Goal: Task Accomplishment & Management: Manage account settings

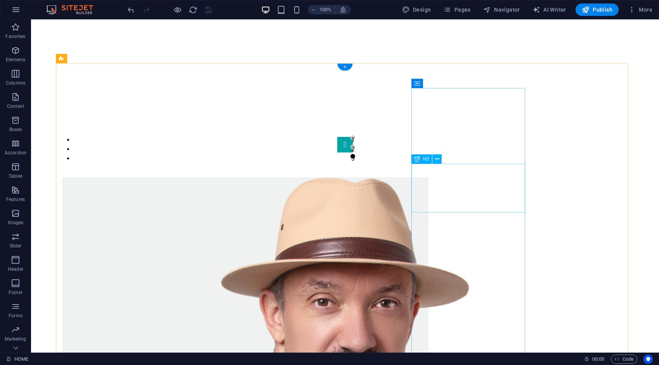
scroll to position [676, 0]
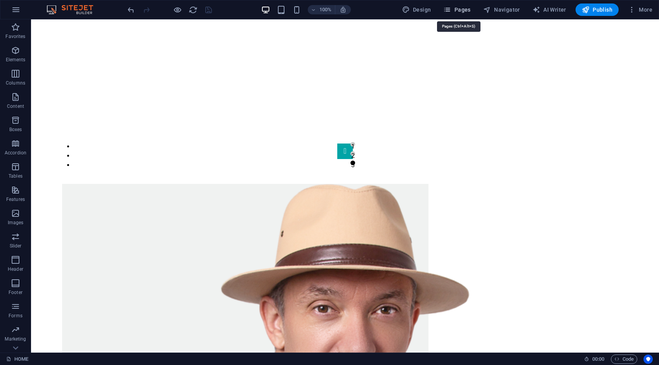
click at [471, 10] on span "Pages" at bounding box center [456, 10] width 27 height 8
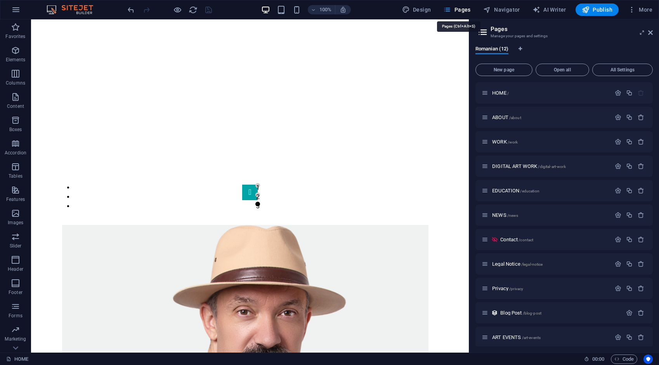
scroll to position [721, 0]
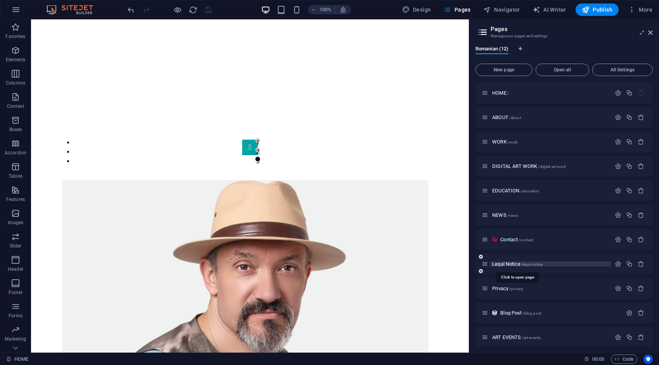
click at [511, 266] on span "Legal Notice /legal-notice" at bounding box center [517, 264] width 50 height 6
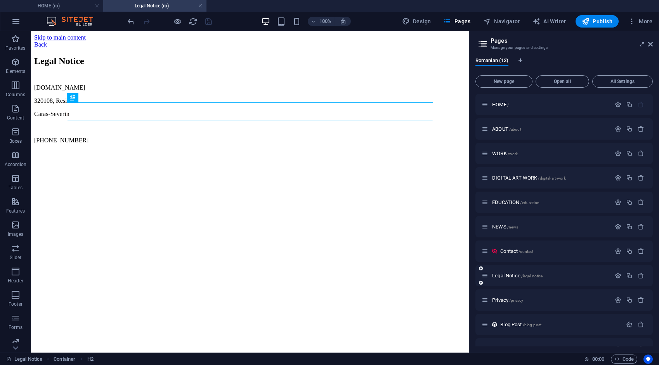
scroll to position [0, 0]
click at [501, 299] on span "Privacy /privacy" at bounding box center [507, 300] width 31 height 6
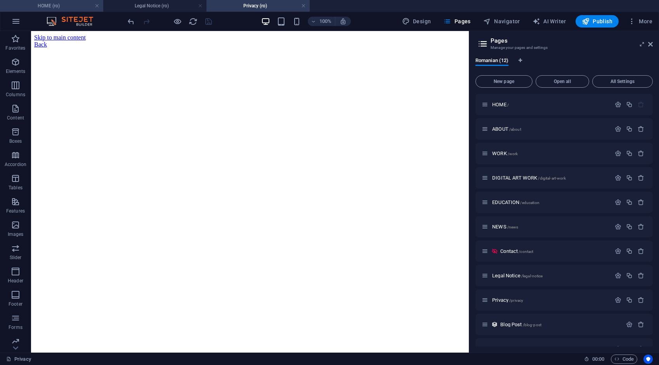
click at [73, 2] on h4 "HOME (ro)" at bounding box center [51, 6] width 103 height 9
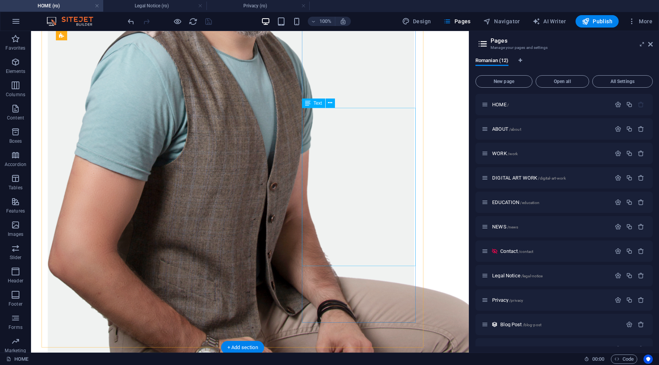
scroll to position [1166, 14]
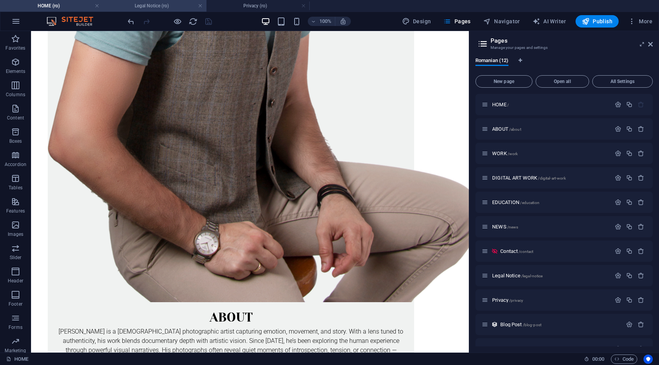
click at [156, 6] on h4 "Legal Notice (ro)" at bounding box center [154, 6] width 103 height 9
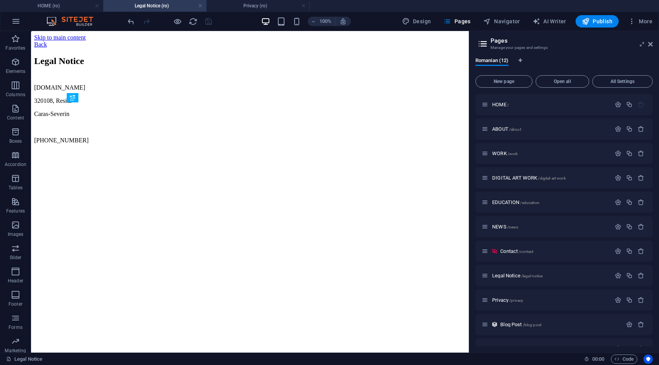
scroll to position [0, 0]
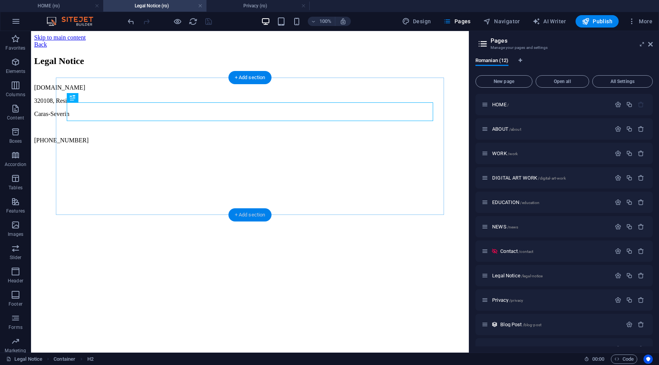
click at [254, 215] on div "+ Add section" at bounding box center [250, 215] width 43 height 13
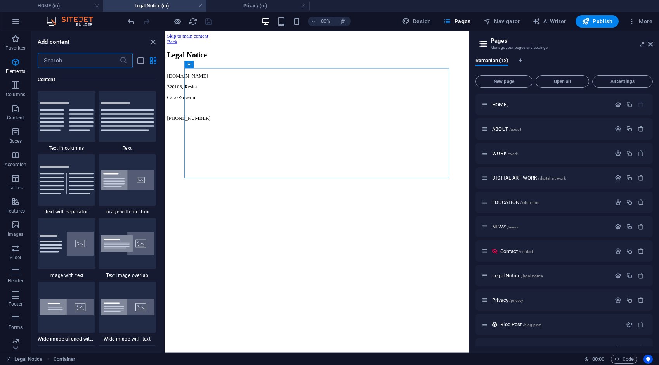
scroll to position [1359, 0]
click at [123, 126] on img at bounding box center [128, 116] width 54 height 29
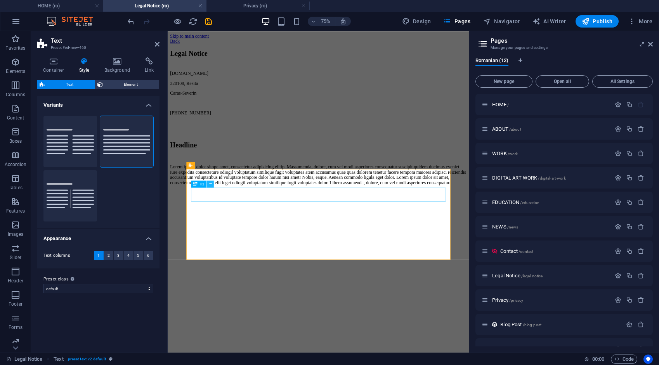
click at [209, 185] on icon at bounding box center [210, 184] width 3 height 6
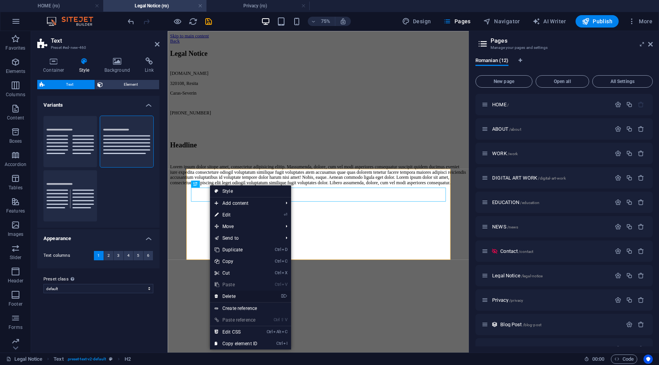
click at [229, 295] on link "⌦ Delete" at bounding box center [236, 297] width 52 height 12
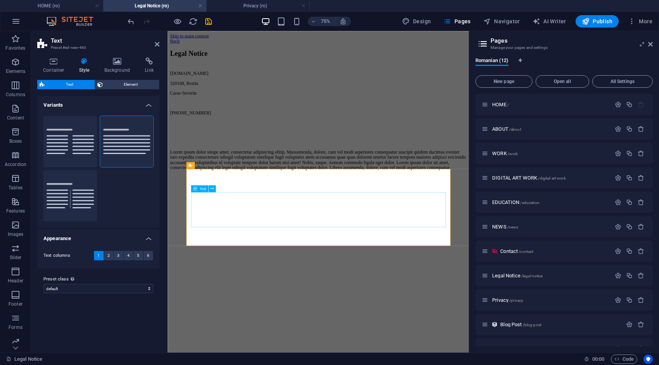
click at [246, 217] on div "Lorem ipsum dolor sitope amet, consectetur adipisicing elitip. Massumenda, dolo…" at bounding box center [369, 203] width 396 height 28
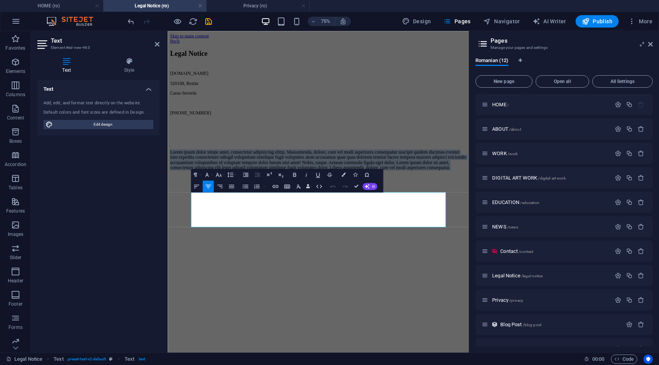
drag, startPoint x: 532, startPoint y: 288, endPoint x: 181, endPoint y: 236, distance: 354.4
click at [181, 223] on html "Skip to main content Back Legal Notice [DOMAIN_NAME] 320108, Resita Caras-Sever…" at bounding box center [369, 127] width 402 height 192
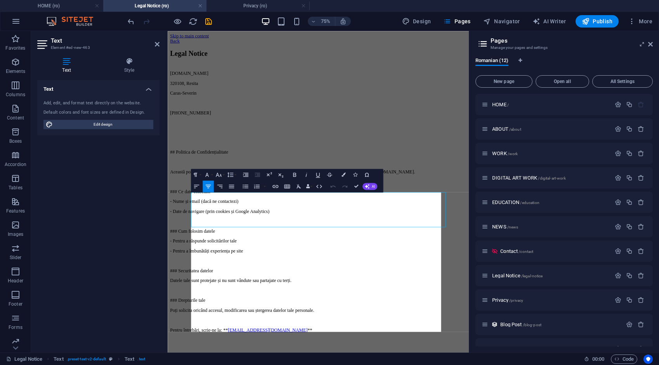
scroll to position [4370, 2]
click at [464, 275] on p "- Date de navigare (prin cookies și Google Analytics)" at bounding box center [369, 271] width 396 height 7
click at [332, 196] on p "## Politica de Confidențialitate" at bounding box center [369, 192] width 396 height 7
click at [348, 249] on p "### Ce date colectăm" at bounding box center [369, 245] width 396 height 7
click at [346, 302] on p "### Cum folosim datele" at bounding box center [369, 298] width 396 height 7
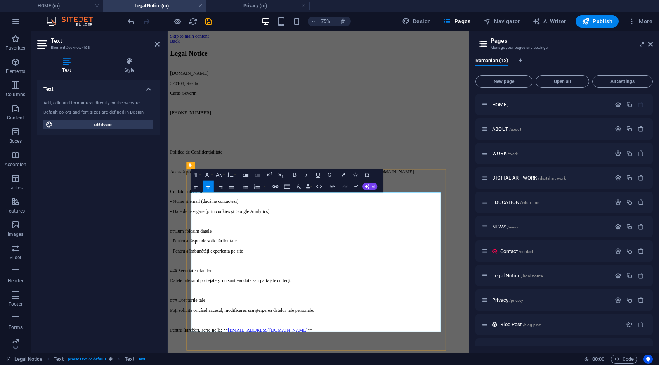
click at [363, 355] on p "### Securtatea datelor" at bounding box center [369, 351] width 396 height 7
click at [344, 302] on p "##Cum folosim datele" at bounding box center [369, 298] width 396 height 7
click at [346, 355] on p "### Securitatea datelor" at bounding box center [369, 351] width 396 height 7
drag, startPoint x: 341, startPoint y: 297, endPoint x: 395, endPoint y: 298, distance: 53.6
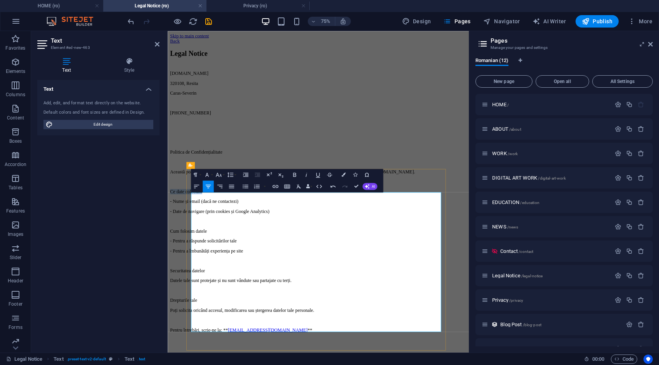
click at [395, 249] on p "Ce date colectăm" at bounding box center [369, 245] width 396 height 7
click at [294, 176] on icon "button" at bounding box center [294, 175] width 3 height 4
drag, startPoint x: 339, startPoint y: 334, endPoint x: 391, endPoint y: 331, distance: 52.5
click at [391, 302] on p "Cum folosim datele" at bounding box center [369, 298] width 396 height 7
click at [294, 176] on icon "button" at bounding box center [294, 175] width 7 height 7
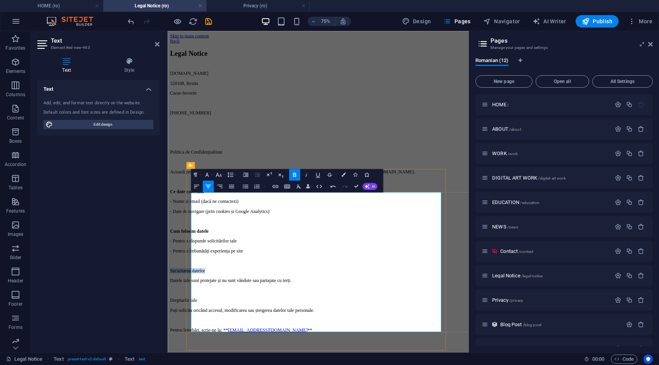
drag, startPoint x: 339, startPoint y: 371, endPoint x: 397, endPoint y: 369, distance: 57.9
click at [397, 355] on p "Securitatea datelor" at bounding box center [369, 351] width 396 height 7
click at [296, 176] on icon "button" at bounding box center [294, 175] width 7 height 7
drag, startPoint x: 348, startPoint y: 400, endPoint x: 394, endPoint y: 397, distance: 45.9
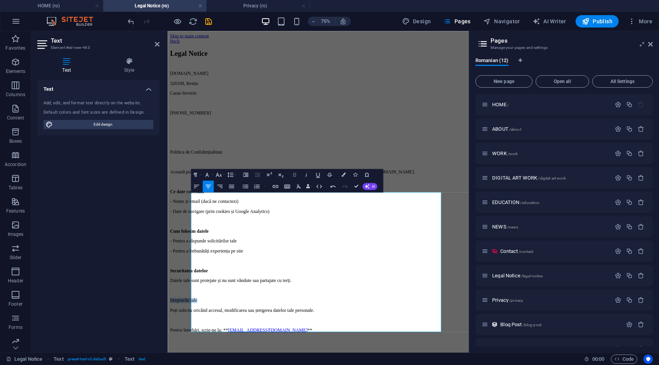
click at [293, 175] on icon "button" at bounding box center [294, 175] width 3 height 4
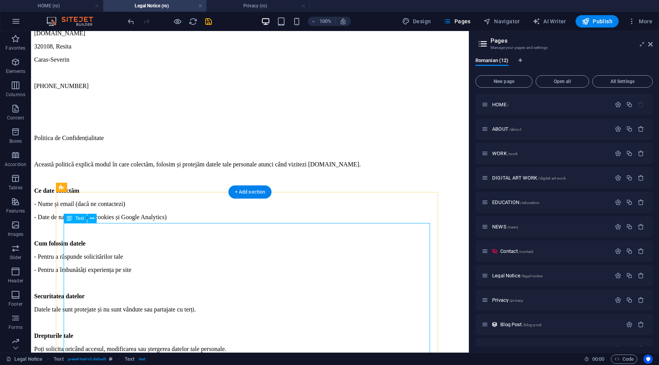
scroll to position [116, 0]
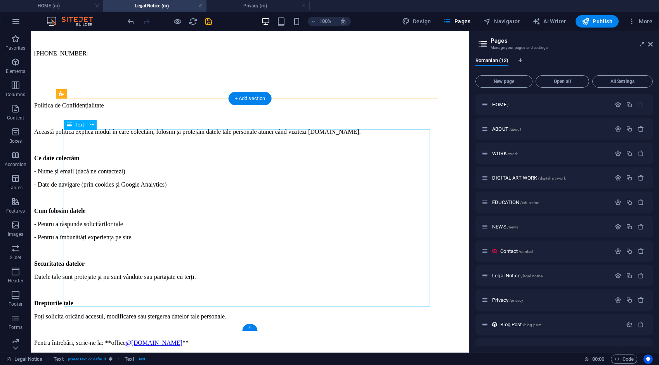
click at [275, 133] on div "Politica de Confidențialitate Această politică explică modul în care colectăm, …" at bounding box center [250, 224] width 432 height 245
drag, startPoint x: 275, startPoint y: 133, endPoint x: 173, endPoint y: 166, distance: 106.7
click at [275, 132] on div "Politica de Confidențialitate Această politică explică modul în care colectăm, …" at bounding box center [250, 224] width 432 height 245
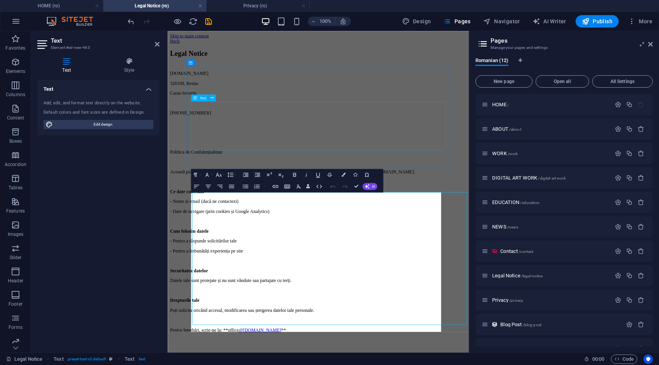
scroll to position [0, 0]
drag, startPoint x: 404, startPoint y: 252, endPoint x: 323, endPoint y: 252, distance: 80.8
click at [323, 196] on p "Politica de Confidențialitate" at bounding box center [369, 192] width 396 height 7
click at [217, 222] on p "Această politică explică modul în care colectăm, folosim și protejăm datele tal…" at bounding box center [369, 219] width 396 height 7
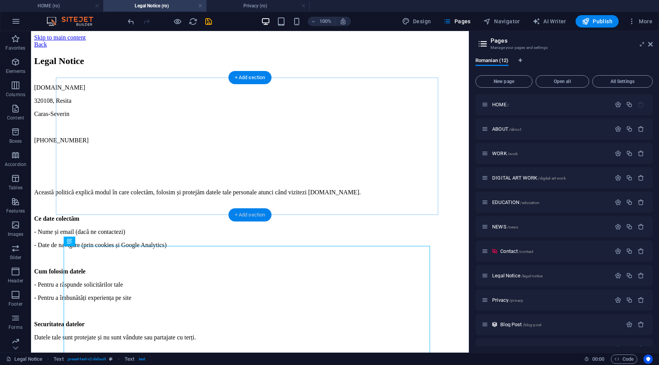
click at [255, 214] on div "+ Add section" at bounding box center [250, 215] width 43 height 13
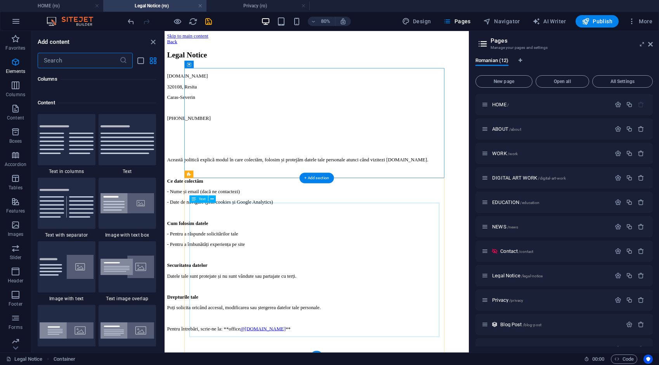
scroll to position [1359, 0]
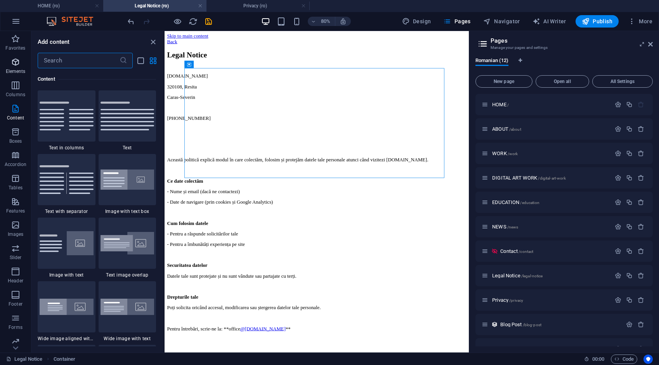
click at [14, 61] on icon "button" at bounding box center [15, 61] width 9 height 9
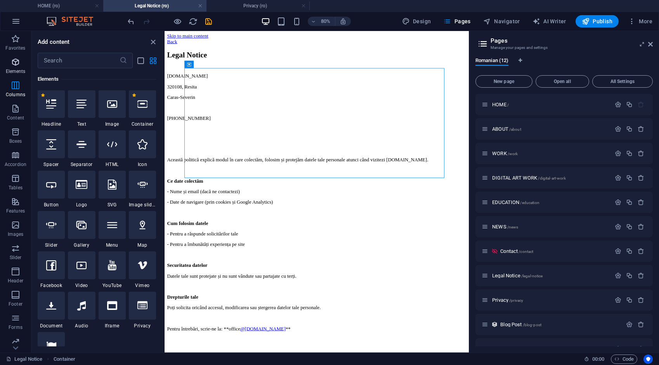
scroll to position [83, 0]
click at [49, 106] on icon at bounding box center [51, 104] width 10 height 10
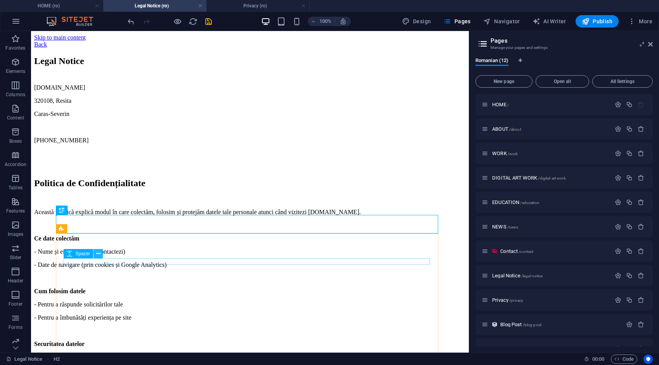
click at [97, 254] on icon at bounding box center [98, 254] width 4 height 8
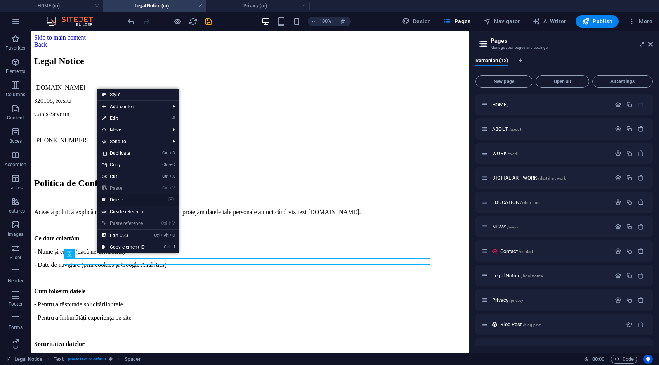
click at [124, 199] on link "⌦ Delete" at bounding box center [123, 200] width 52 height 12
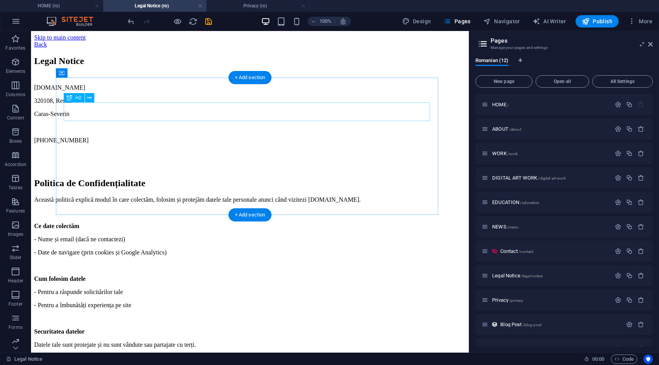
click at [271, 66] on div "Legal Notice" at bounding box center [250, 61] width 432 height 10
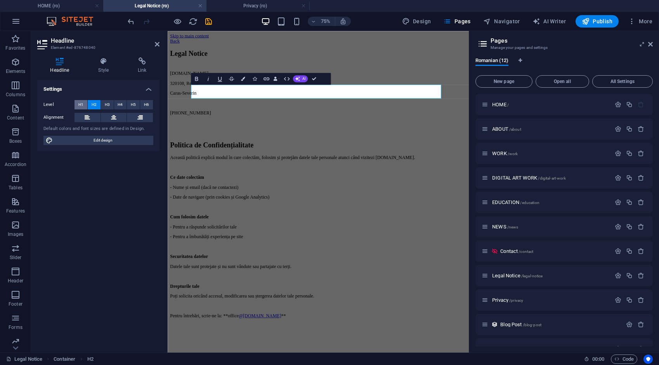
click at [81, 106] on span "H1" at bounding box center [80, 104] width 5 height 9
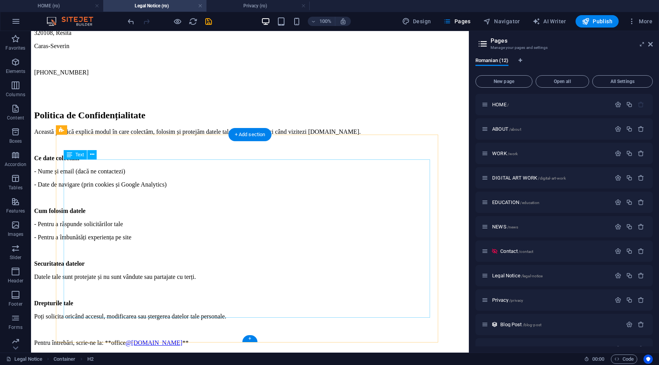
scroll to position [118, 0]
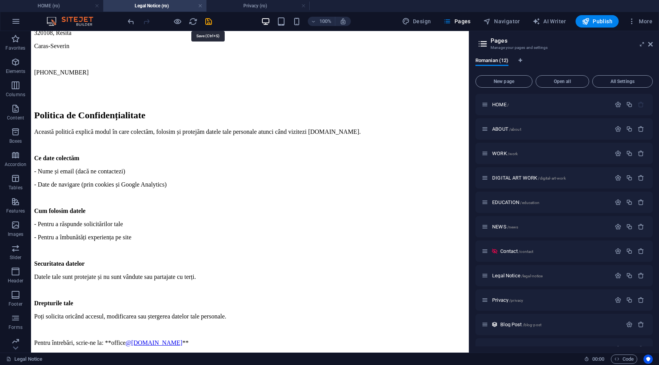
click at [208, 21] on icon "save" at bounding box center [208, 21] width 9 height 9
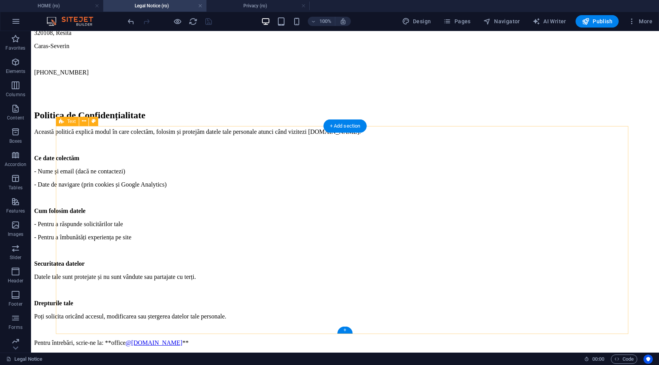
scroll to position [0, 0]
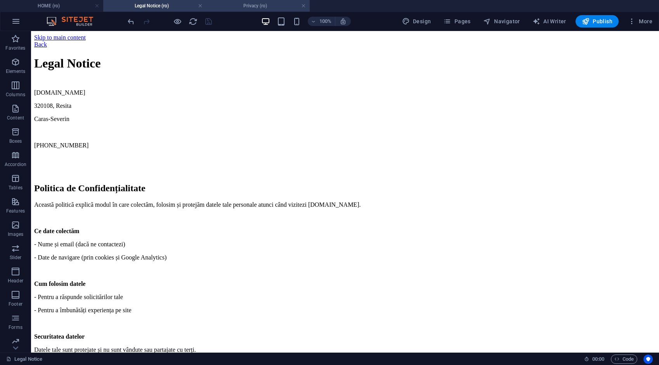
click at [242, 7] on h4 "Privacy (ro)" at bounding box center [258, 6] width 103 height 9
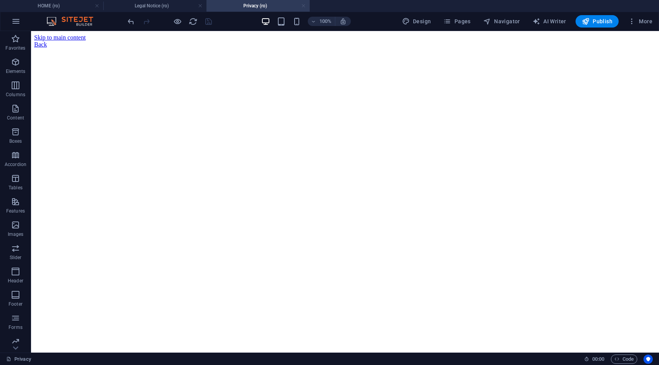
click at [302, 5] on link at bounding box center [303, 5] width 5 height 7
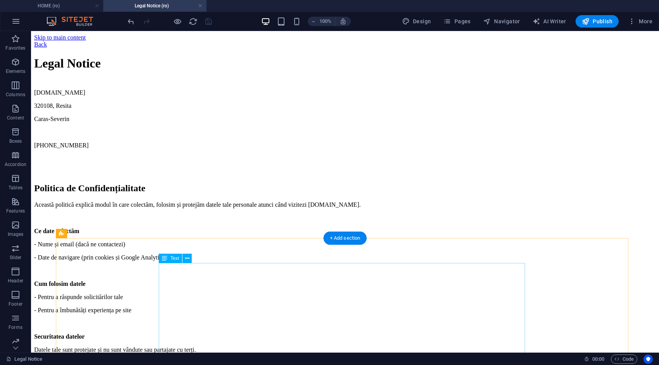
click at [337, 282] on div "Această politică explică modul în care colectăm, folosim și protejăm datele tal…" at bounding box center [345, 311] width 622 height 218
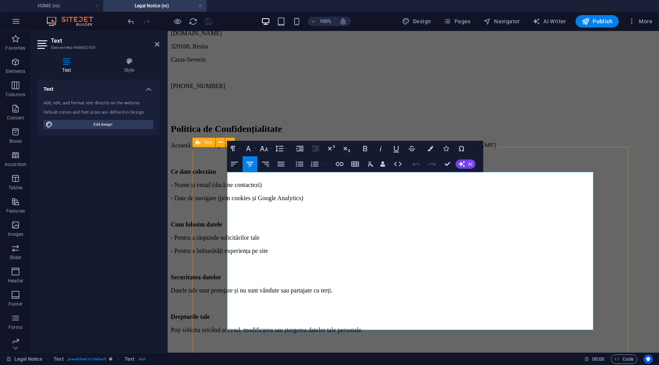
scroll to position [118, 0]
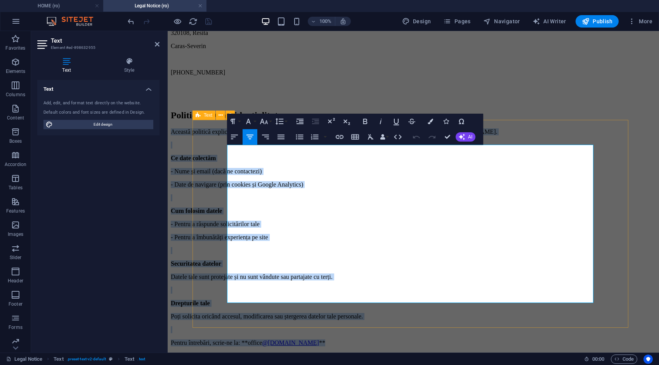
drag, startPoint x: 483, startPoint y: 295, endPoint x: 219, endPoint y: 147, distance: 302.7
click at [219, 147] on div "Această politică explică modul în care colectăm, folosim și protejăm datele tal…" at bounding box center [413, 238] width 485 height 218
copy div "Această politică explică modul în care colectăm, folosim și protejăm datele tal…"
click at [546, 99] on div "Legal Notice [DOMAIN_NAME] 320108, Resita Caras-Severin [PHONE_NUMBER]" at bounding box center [413, 42] width 485 height 119
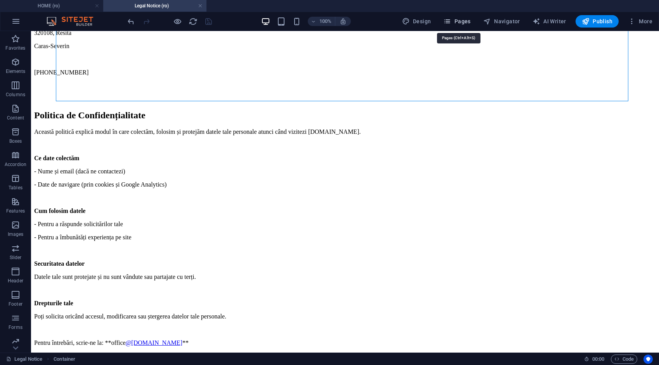
click at [462, 24] on span "Pages" at bounding box center [456, 21] width 27 height 8
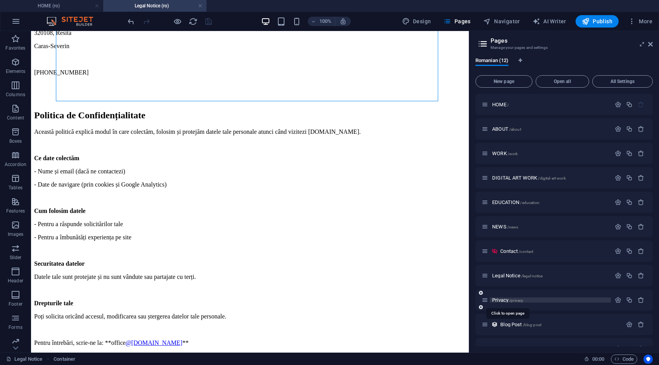
click at [502, 301] on span "Privacy /privacy" at bounding box center [507, 300] width 31 height 6
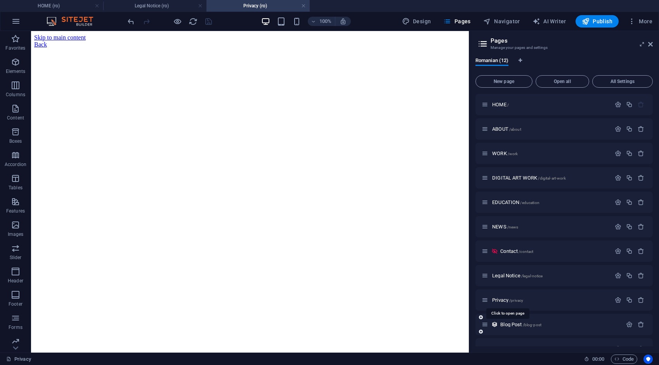
scroll to position [0, 0]
click at [255, 76] on div "+ Add section" at bounding box center [250, 77] width 43 height 13
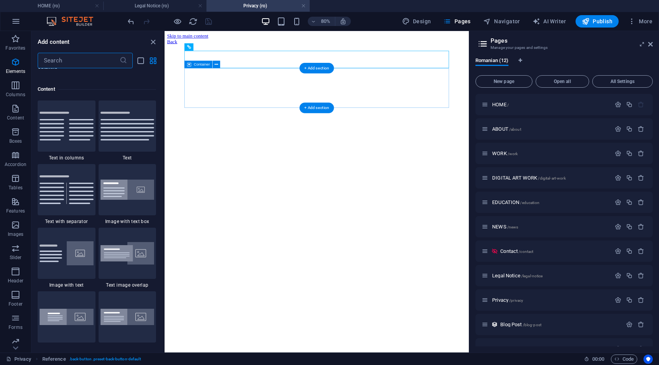
scroll to position [1359, 0]
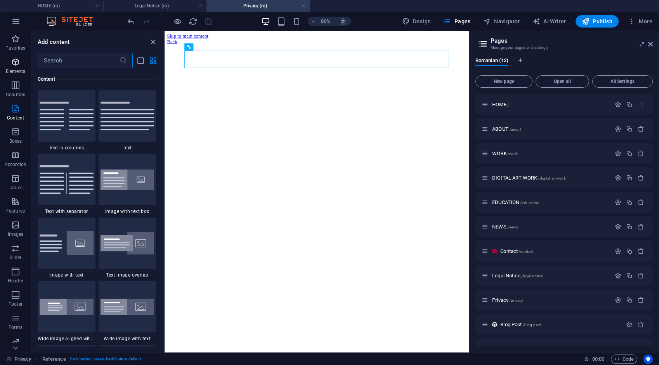
click at [18, 67] on span "Elements" at bounding box center [15, 66] width 31 height 19
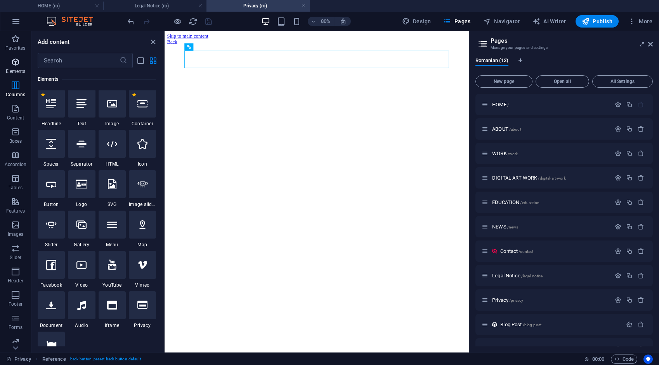
scroll to position [83, 0]
click at [49, 106] on icon at bounding box center [51, 104] width 10 height 10
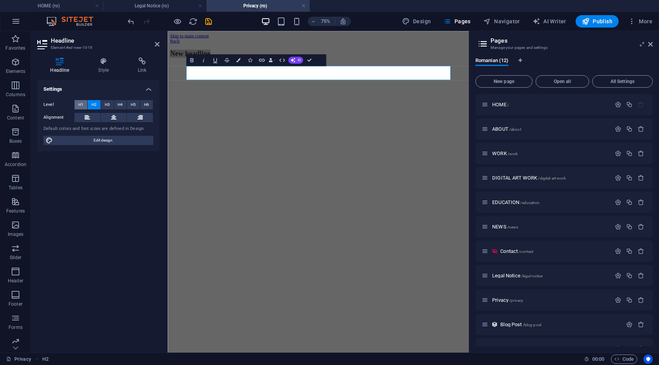
click at [80, 106] on span "H1" at bounding box center [80, 104] width 5 height 9
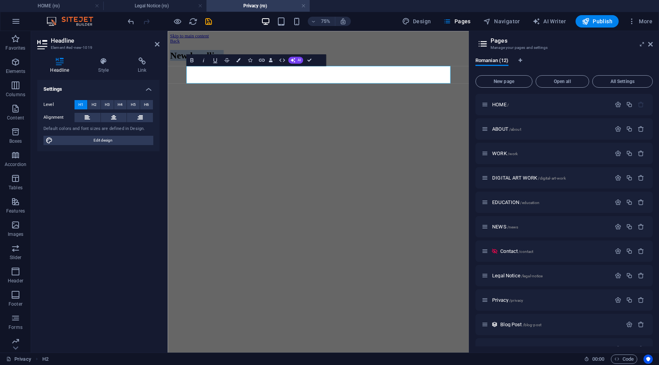
drag, startPoint x: 438, startPoint y: 87, endPoint x: 326, endPoint y: 89, distance: 111.9
click at [313, 71] on h1 "New headline" at bounding box center [369, 63] width 396 height 14
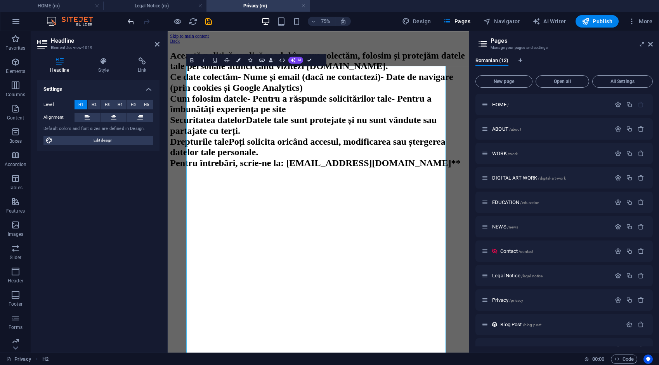
click at [131, 22] on icon "undo" at bounding box center [131, 21] width 9 height 9
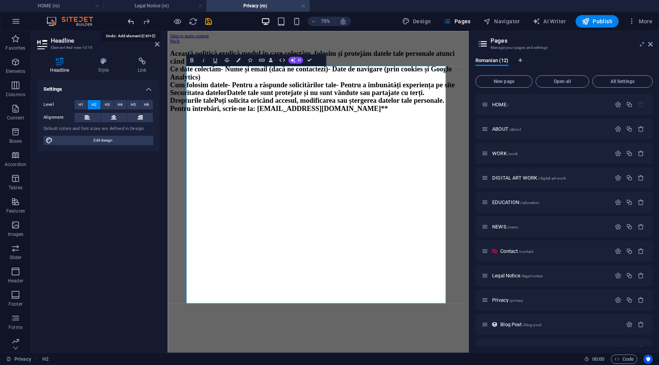
click at [129, 18] on icon "undo" at bounding box center [131, 21] width 9 height 9
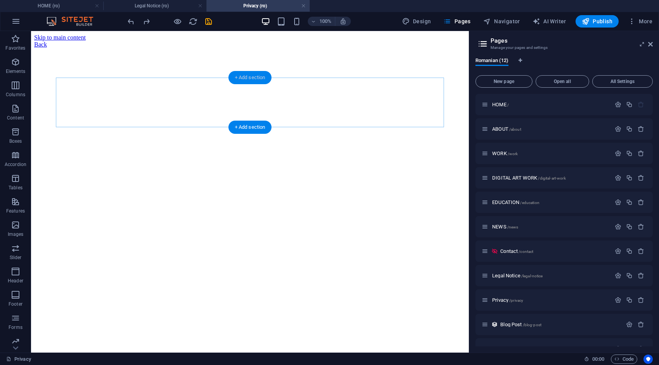
click at [252, 78] on div "+ Add section" at bounding box center [250, 77] width 43 height 13
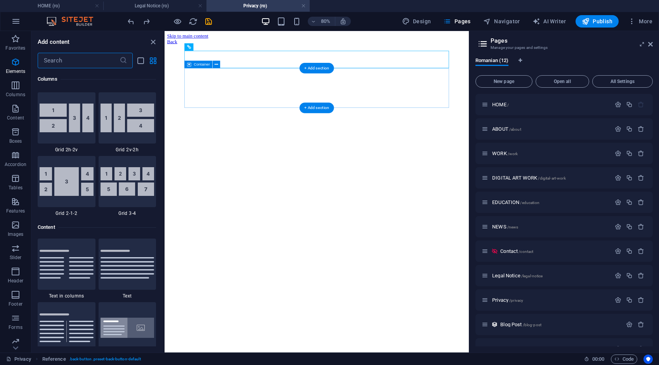
scroll to position [1359, 0]
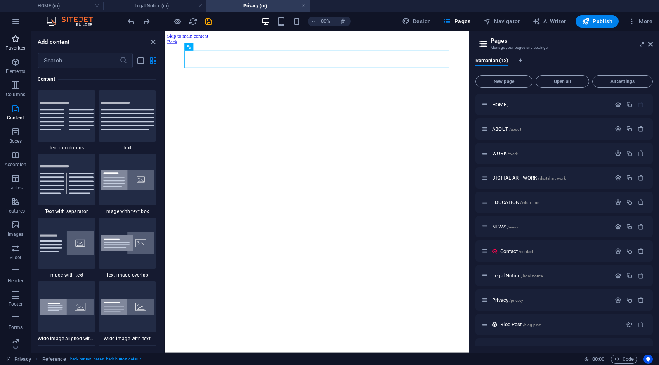
click at [19, 45] on span "Favorites" at bounding box center [15, 43] width 31 height 19
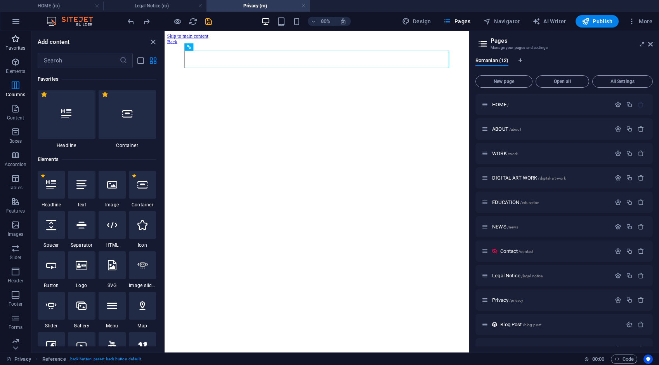
scroll to position [0, 0]
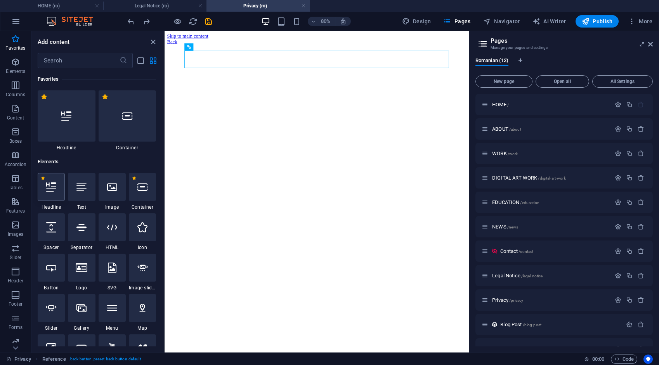
click at [56, 189] on div at bounding box center [51, 187] width 27 height 28
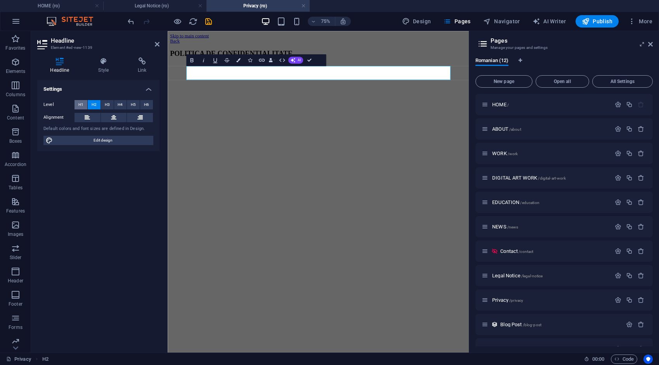
click at [79, 106] on span "H1" at bounding box center [80, 104] width 5 height 9
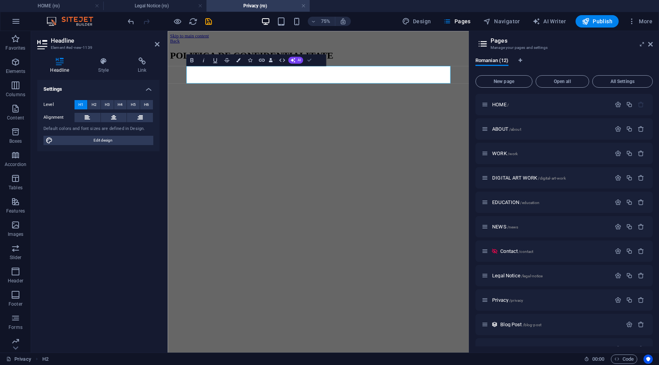
drag, startPoint x: 311, startPoint y: 61, endPoint x: 279, endPoint y: 30, distance: 44.2
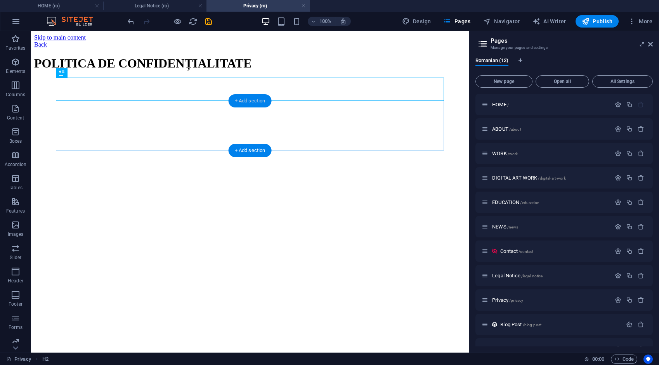
click at [261, 101] on div "+ Add section" at bounding box center [250, 100] width 43 height 13
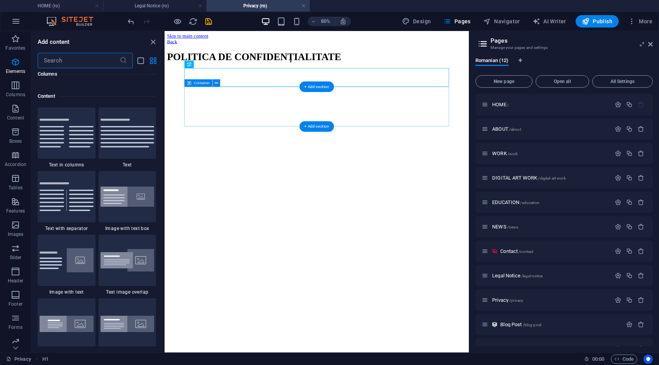
scroll to position [1359, 0]
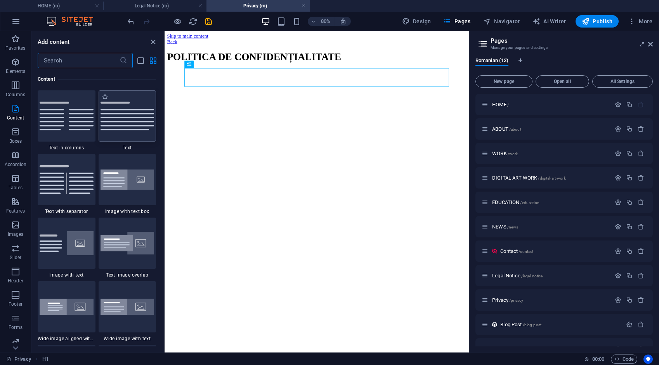
click at [132, 126] on img at bounding box center [128, 116] width 54 height 29
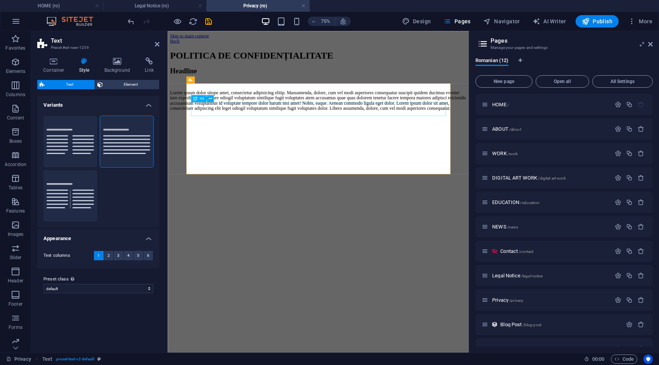
click at [376, 90] on div "Headline" at bounding box center [369, 84] width 396 height 10
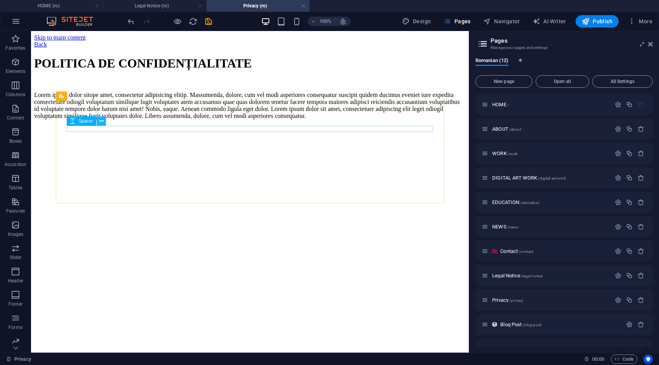
click at [101, 121] on icon at bounding box center [101, 121] width 4 height 8
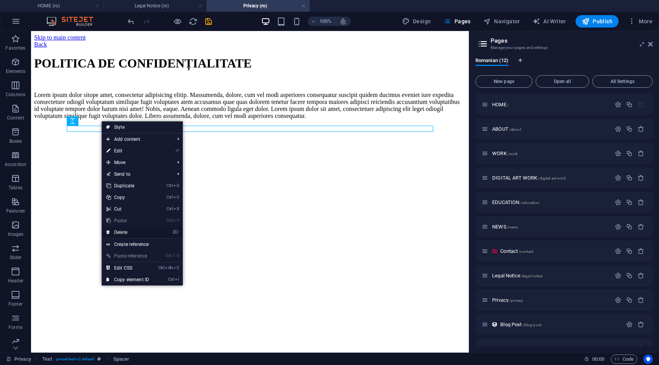
click at [123, 231] on link "⌦ Delete" at bounding box center [128, 233] width 52 height 12
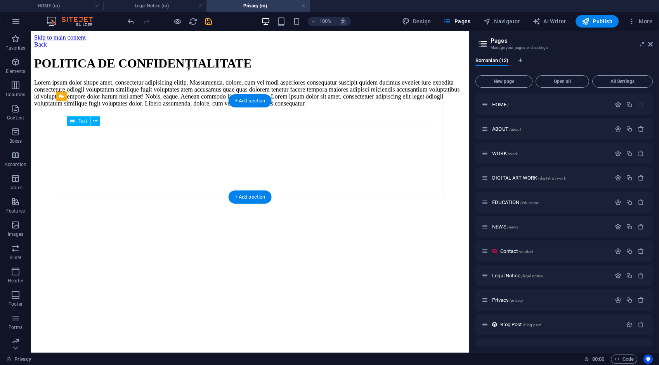
click at [189, 107] on div "Lorem ipsum dolor sitope amet, consectetur adipisicing elitip. Massumenda, dolo…" at bounding box center [250, 93] width 432 height 28
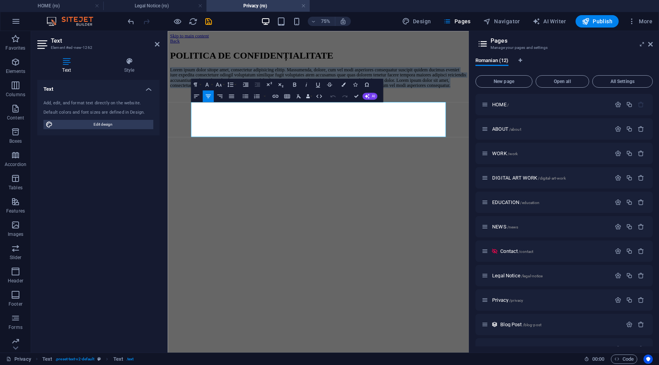
drag, startPoint x: 498, startPoint y: 169, endPoint x: 190, endPoint y: 120, distance: 311.3
click at [190, 113] on html "Skip to main content Back POLITICA DE CONFIDENȚIALITATE Lorem ipsum dolor sitop…" at bounding box center [369, 72] width 402 height 82
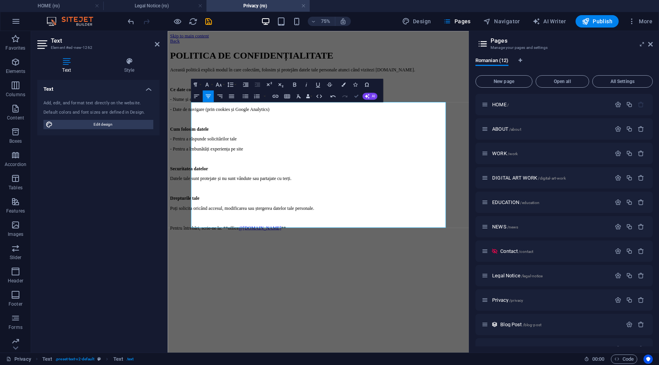
drag, startPoint x: 357, startPoint y: 98, endPoint x: 326, endPoint y: 66, distance: 44.5
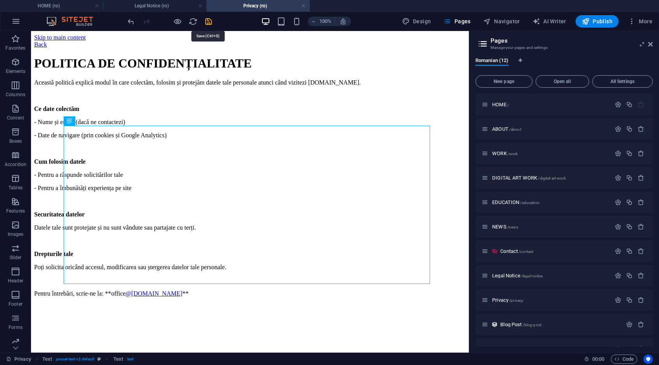
click at [210, 20] on icon "save" at bounding box center [208, 21] width 9 height 9
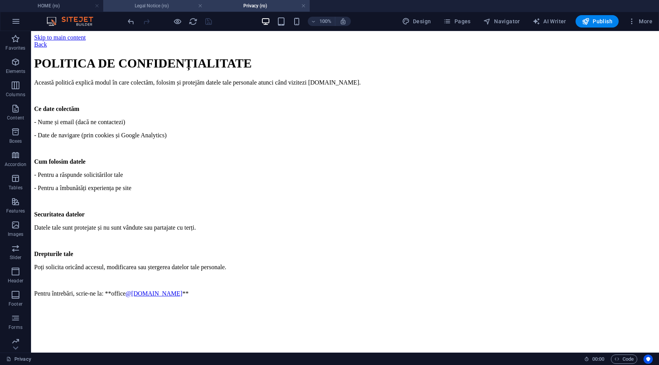
click at [153, 6] on h4 "Legal Notice (ro)" at bounding box center [154, 6] width 103 height 9
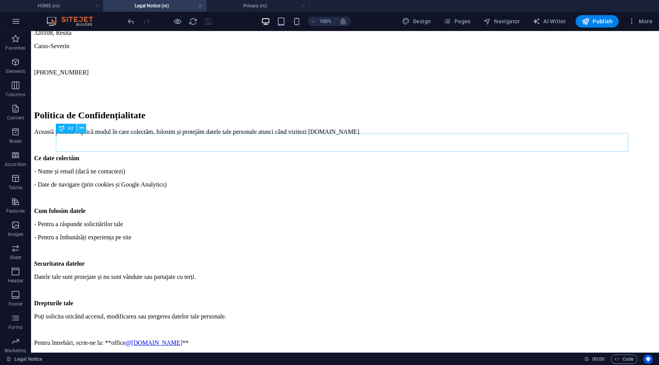
click at [80, 129] on icon at bounding box center [82, 128] width 4 height 8
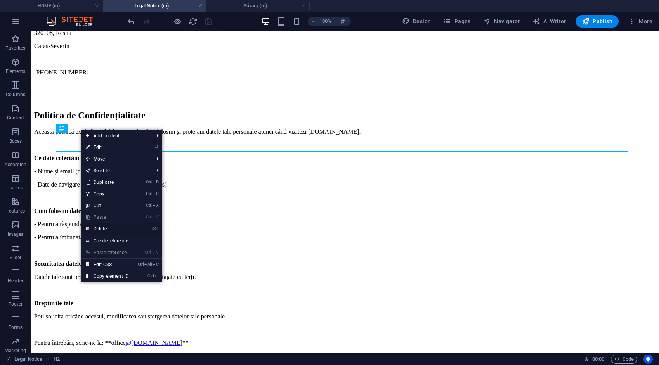
click at [103, 226] on link "⌦ Delete" at bounding box center [107, 229] width 52 height 12
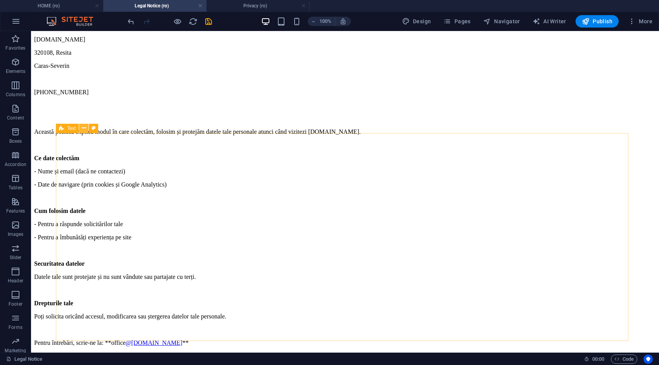
click at [84, 129] on icon at bounding box center [84, 128] width 4 height 8
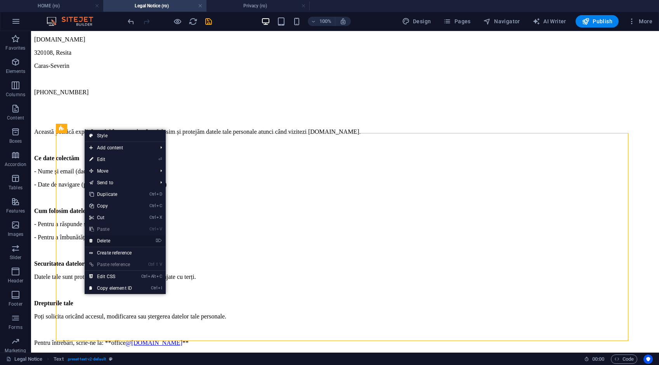
click at [104, 237] on link "⌦ Delete" at bounding box center [111, 241] width 52 height 12
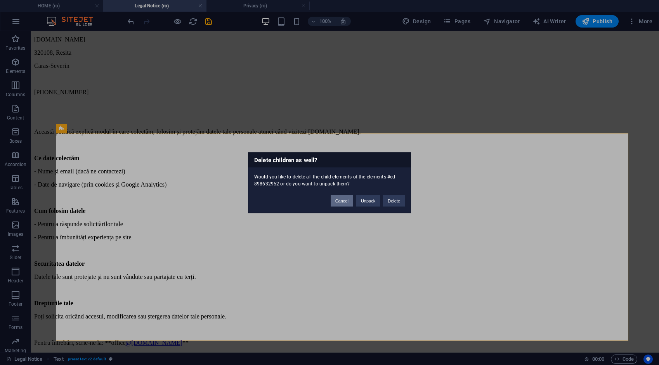
click at [344, 203] on button "Cancel" at bounding box center [342, 201] width 23 height 12
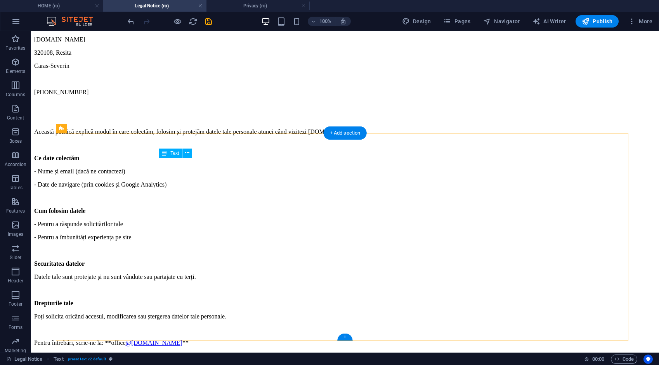
click at [344, 202] on div "Această politică explică modul în care colectăm, folosim și protejăm datele tal…" at bounding box center [345, 238] width 622 height 218
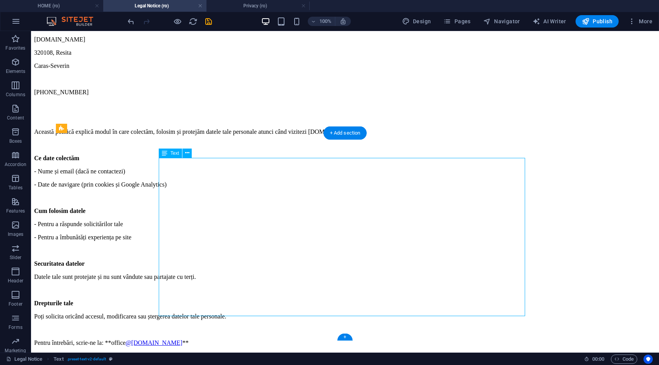
click at [344, 202] on div "Această politică explică modul în care colectăm, folosim și protejăm datele tal…" at bounding box center [345, 238] width 622 height 218
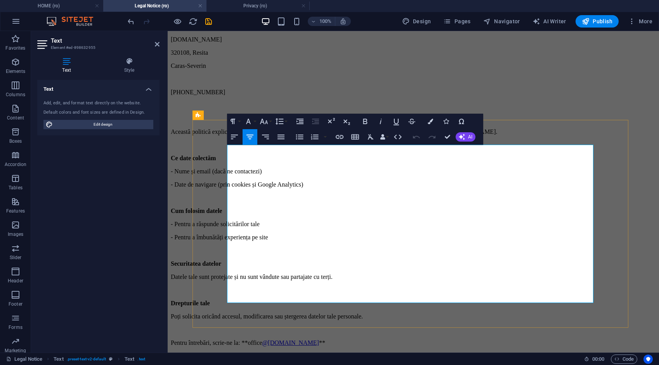
scroll to position [99, 0]
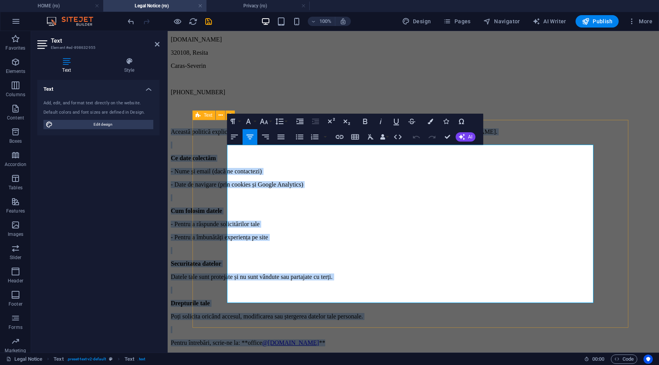
drag, startPoint x: 502, startPoint y: 296, endPoint x: 226, endPoint y: 148, distance: 313.0
click at [226, 148] on div "Această politică explică modul în care colectăm, folosim și protejăm datele tal…" at bounding box center [413, 238] width 485 height 218
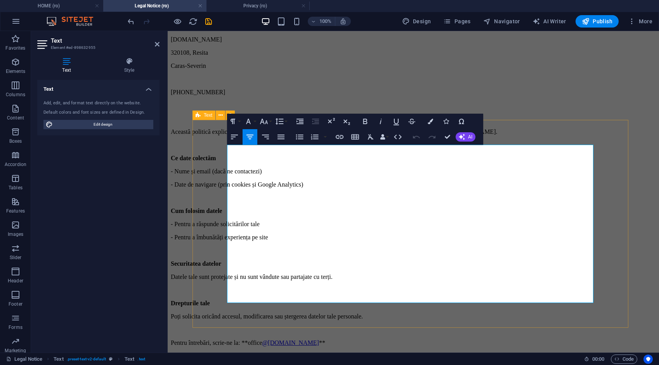
scroll to position [0, 0]
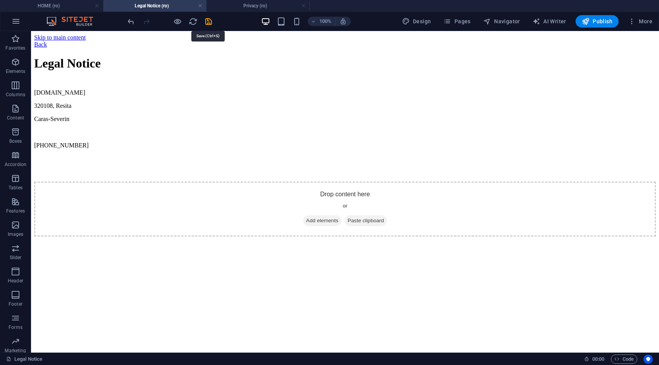
click at [207, 23] on icon "save" at bounding box center [208, 21] width 9 height 9
click at [232, 8] on h4 "Privacy (ro)" at bounding box center [258, 6] width 103 height 9
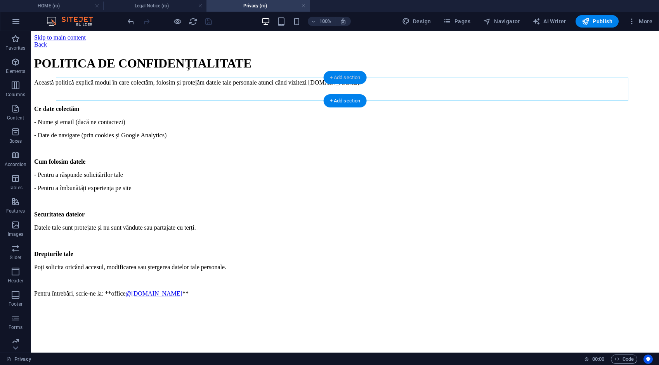
click at [349, 75] on div "+ Add section" at bounding box center [345, 77] width 43 height 13
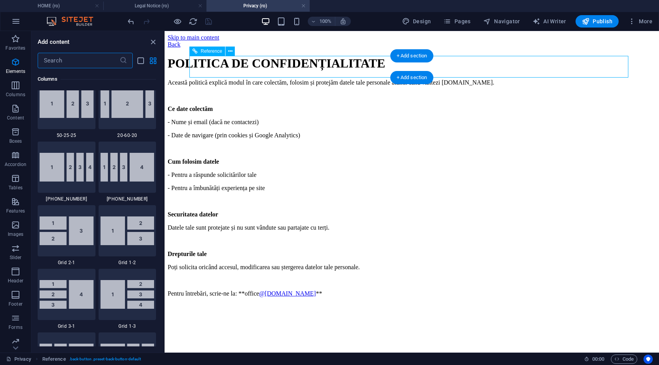
scroll to position [1359, 0]
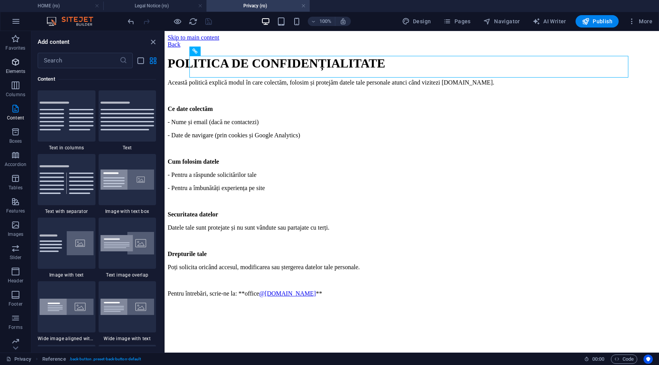
click at [16, 68] on span "Elements" at bounding box center [15, 66] width 31 height 19
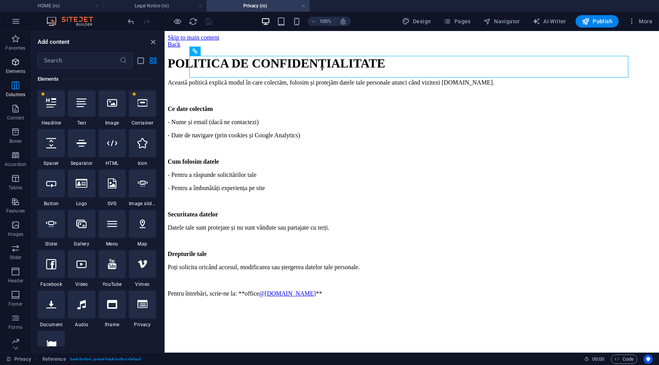
scroll to position [83, 0]
click at [49, 149] on icon at bounding box center [51, 145] width 10 height 10
select select "px"
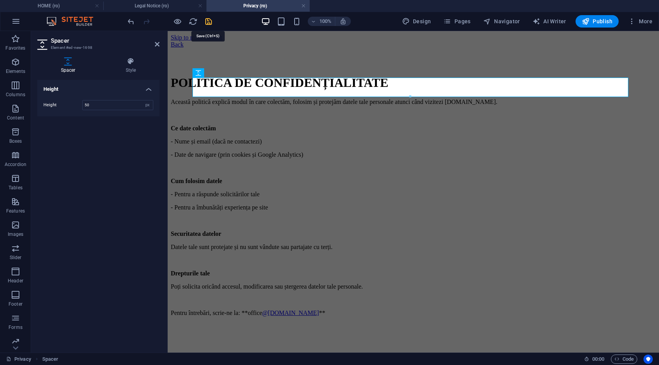
click at [209, 22] on icon "save" at bounding box center [208, 21] width 9 height 9
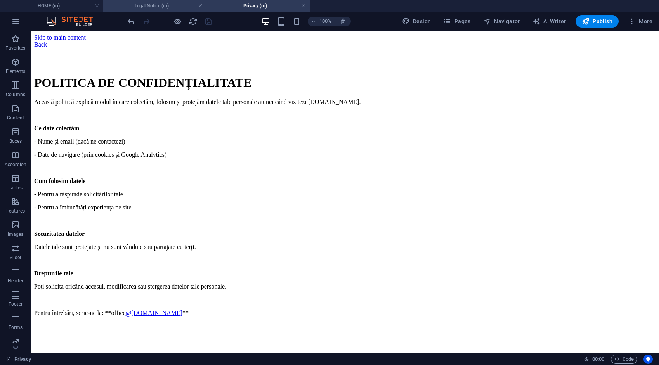
click at [170, 4] on h4 "Legal Notice (ro)" at bounding box center [154, 6] width 103 height 9
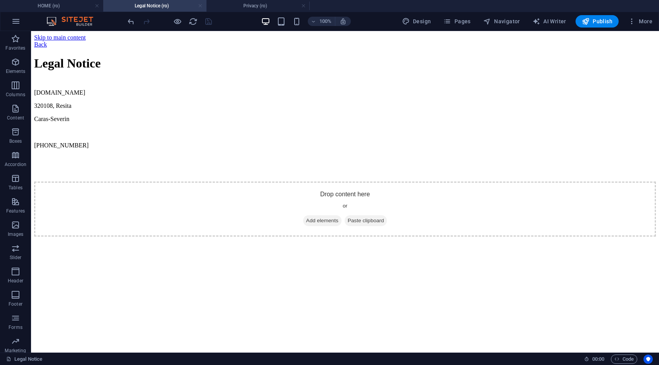
click at [200, 6] on link at bounding box center [200, 5] width 5 height 7
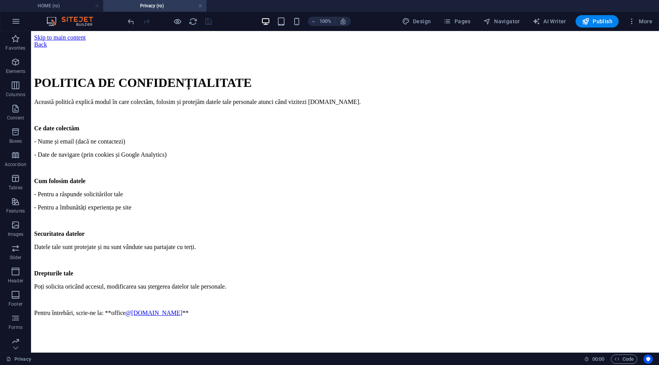
click at [199, 5] on link at bounding box center [200, 5] width 5 height 7
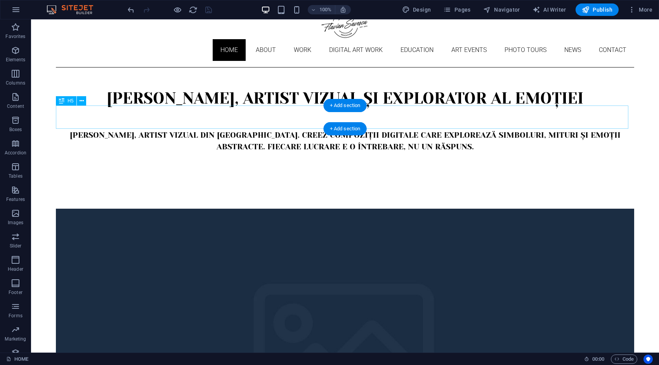
scroll to position [0, 0]
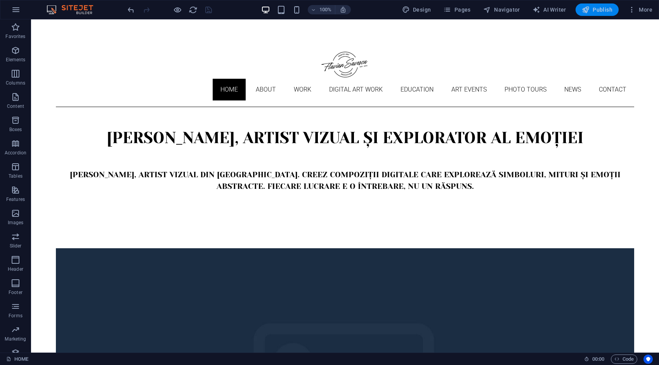
click at [591, 11] on span "Publish" at bounding box center [597, 10] width 31 height 8
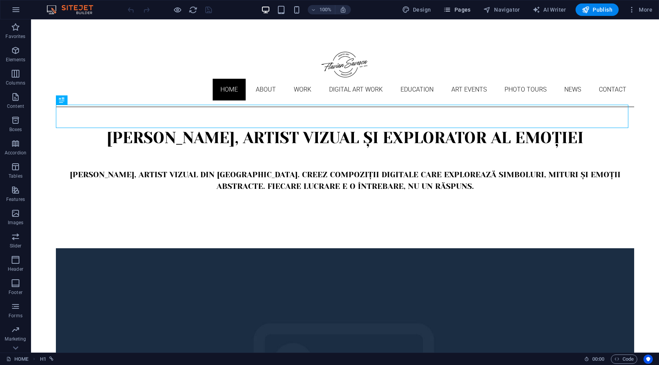
click at [465, 12] on span "Pages" at bounding box center [456, 10] width 27 height 8
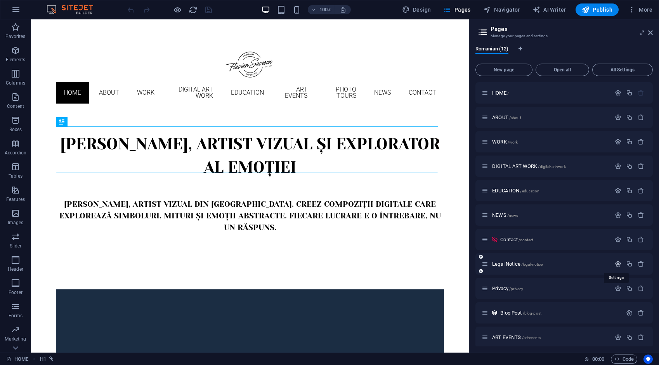
click at [615, 264] on icon "button" at bounding box center [618, 264] width 7 height 7
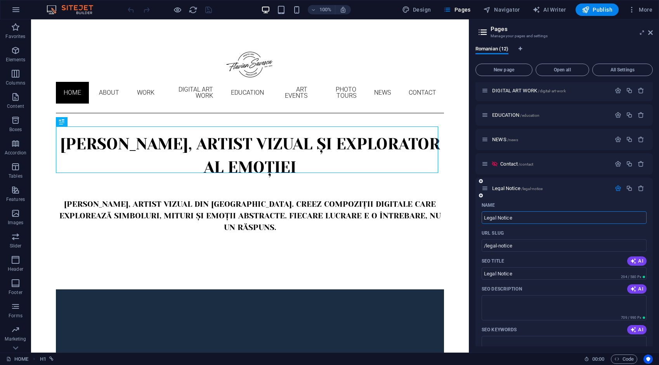
scroll to position [78, 0]
drag, startPoint x: 520, startPoint y: 245, endPoint x: 479, endPoint y: 244, distance: 40.4
click at [479, 244] on div "Name Legal Notice ​ URL SLUG /legal-notice ​ SEO Title AI Legal Notice ​ 294 / …" at bounding box center [564, 349] width 177 height 305
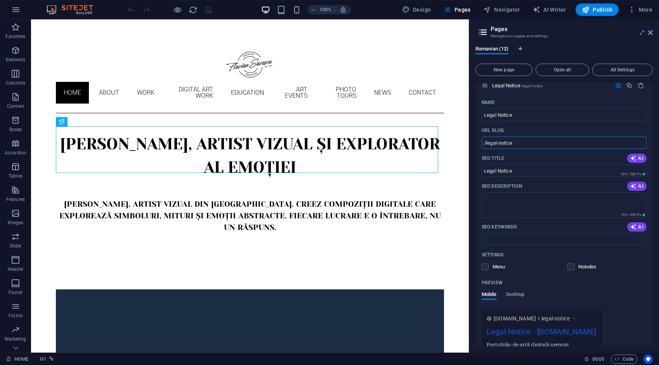
scroll to position [116, 0]
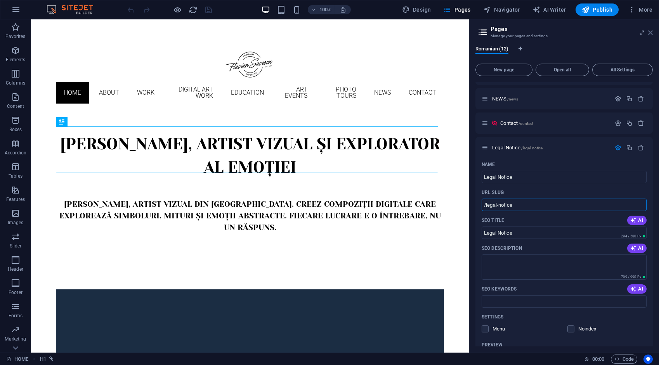
click at [648, 33] on icon at bounding box center [650, 33] width 5 height 6
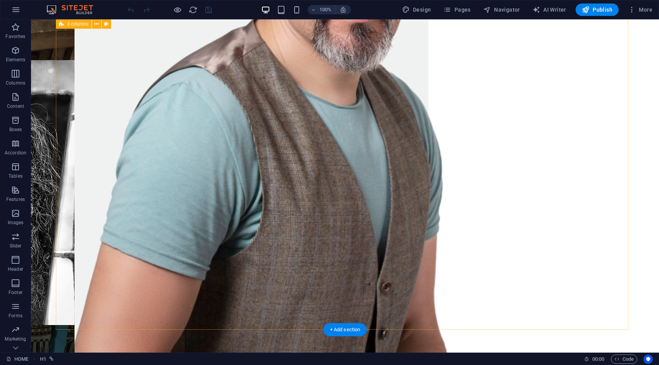
scroll to position [1103, 0]
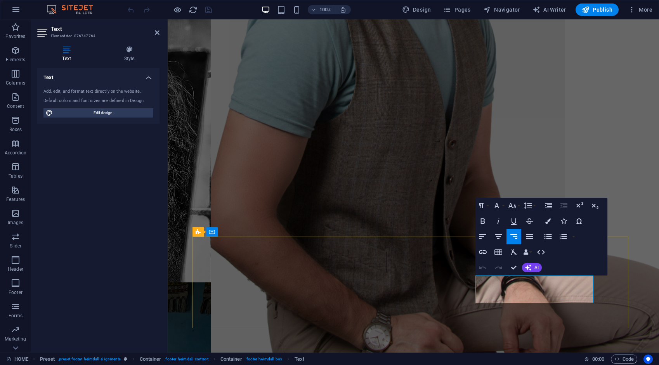
scroll to position [1148, 0]
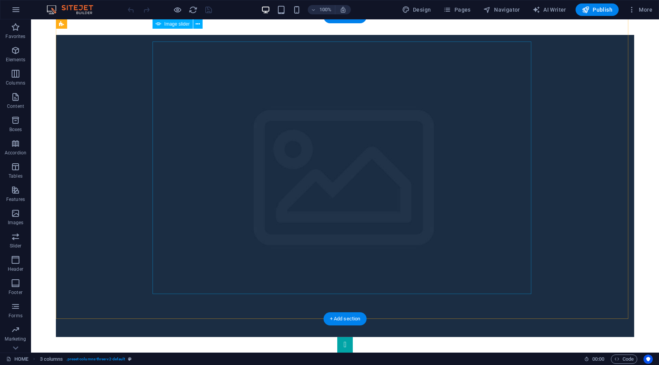
scroll to position [210, 0]
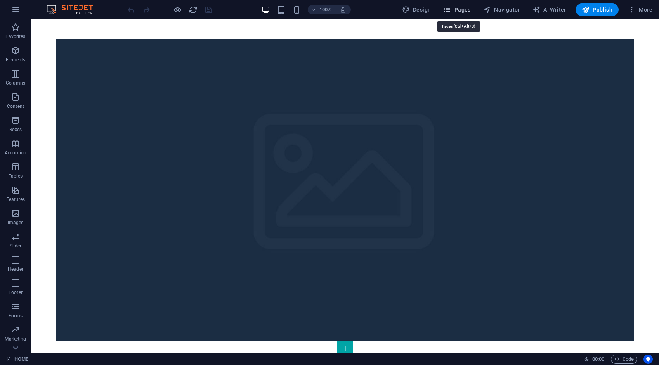
click at [467, 10] on span "Pages" at bounding box center [456, 10] width 27 height 8
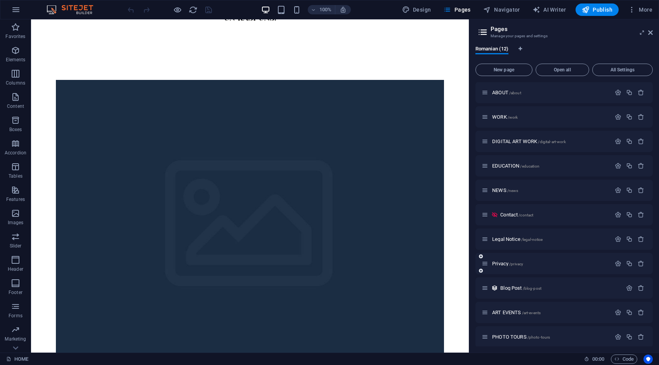
scroll to position [29, 0]
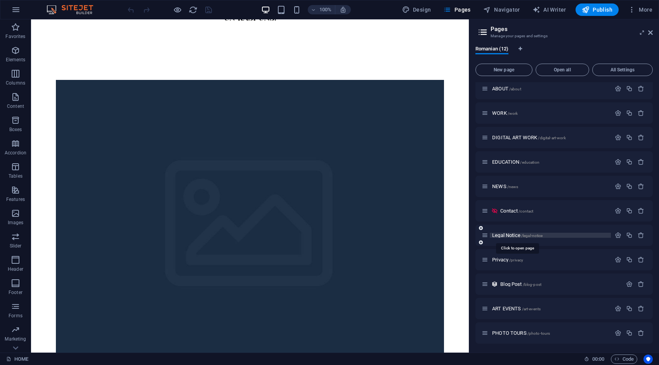
click at [507, 235] on span "Legal Notice /legal-notice" at bounding box center [517, 236] width 50 height 6
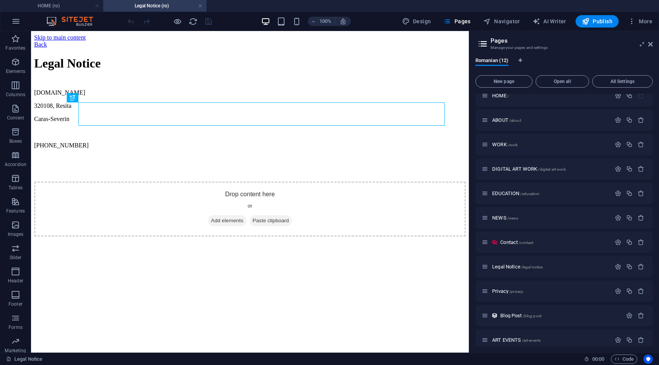
scroll to position [0, 0]
click at [200, 5] on link at bounding box center [200, 5] width 5 height 7
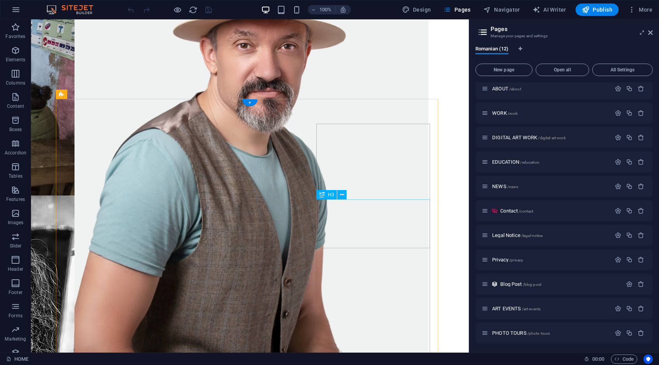
scroll to position [1126, 0]
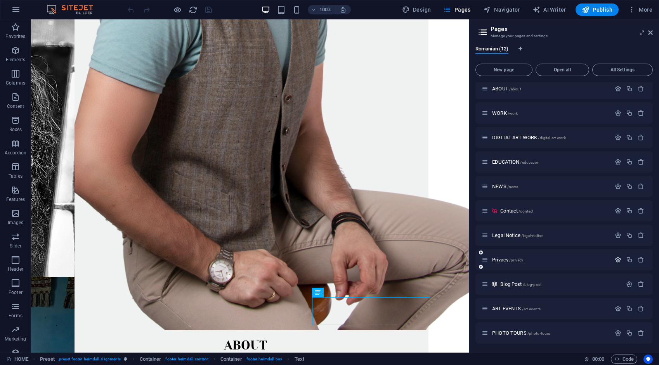
click at [615, 260] on icon "button" at bounding box center [618, 260] width 7 height 7
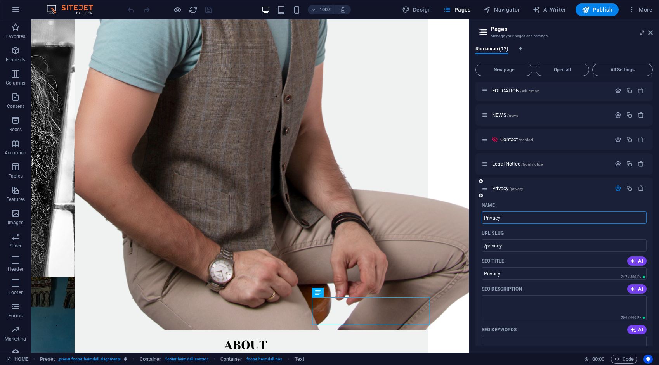
scroll to position [106, 0]
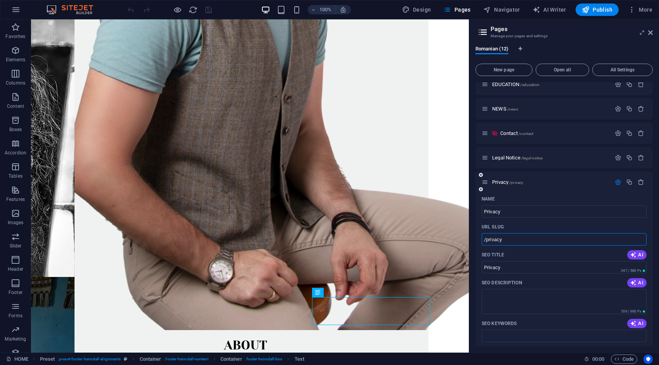
drag, startPoint x: 507, startPoint y: 238, endPoint x: 478, endPoint y: 239, distance: 29.5
click at [478, 239] on div "Name Privacy ​ URL SLUG /privacy ​ SEO Title AI Privacy ​ 247 / 580 Px SEO Desc…" at bounding box center [564, 345] width 177 height 305
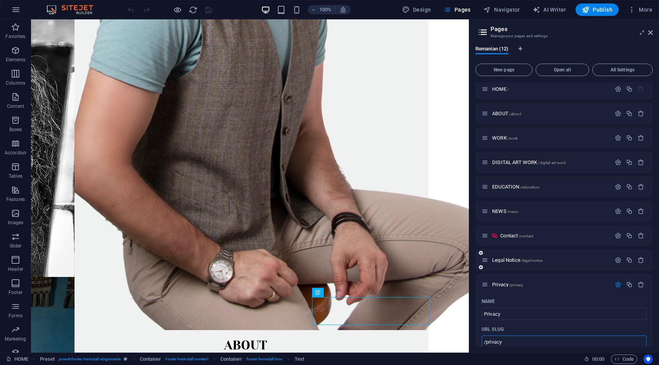
scroll to position [0, 0]
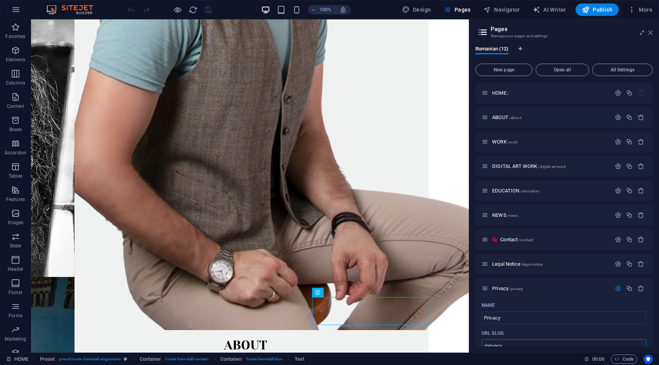
click at [652, 32] on icon at bounding box center [650, 33] width 5 height 6
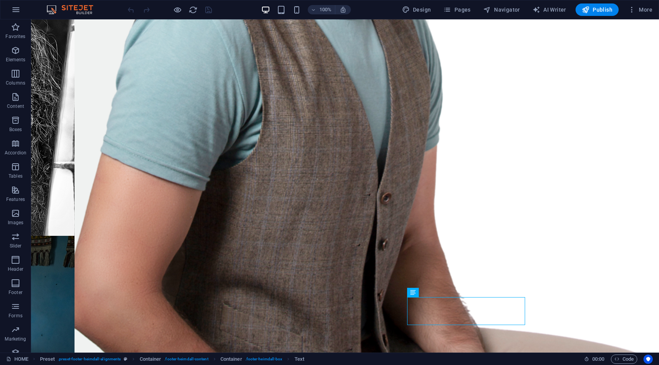
scroll to position [1081, 0]
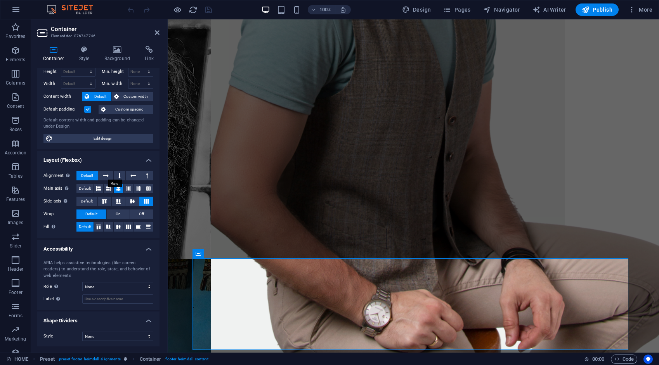
scroll to position [0, 0]
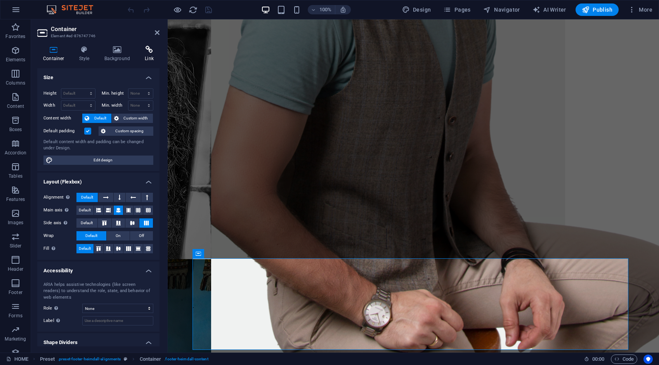
click at [150, 51] on icon at bounding box center [149, 50] width 21 height 8
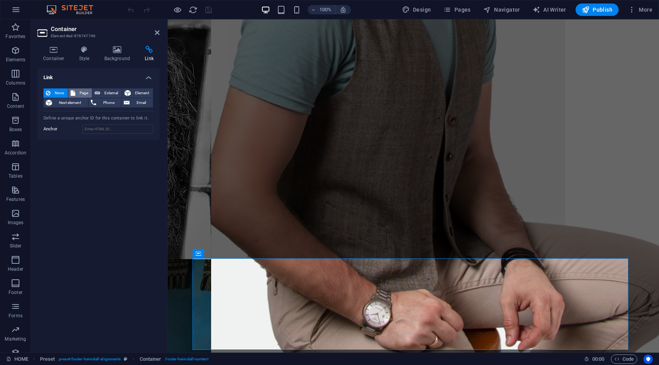
click at [85, 93] on span "Page" at bounding box center [84, 93] width 12 height 9
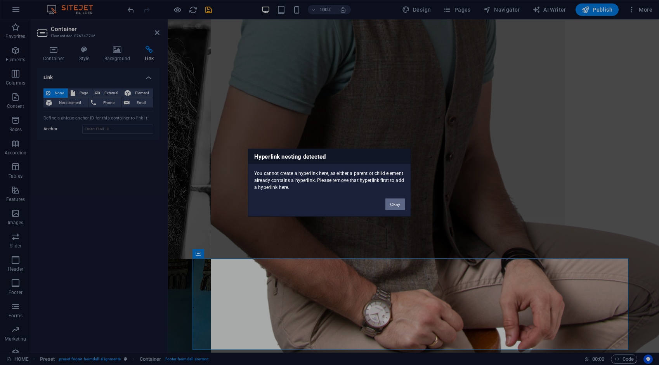
click at [395, 203] on button "Okay" at bounding box center [395, 204] width 19 height 12
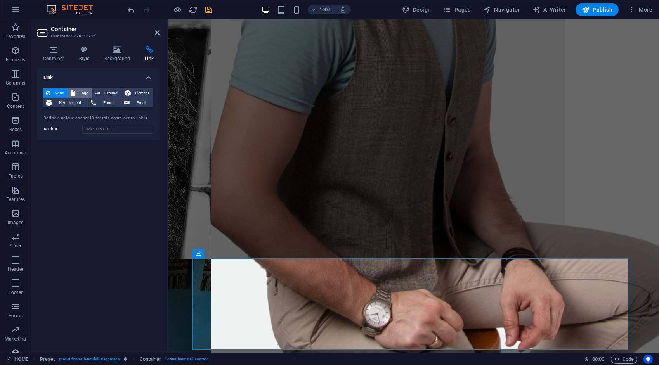
click at [83, 92] on span "Page" at bounding box center [84, 93] width 12 height 9
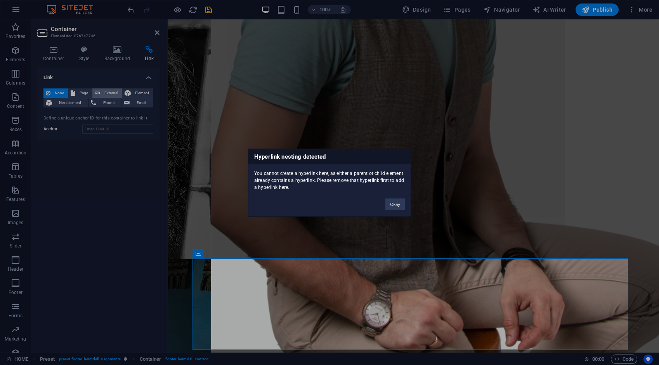
click at [111, 89] on div "Hyperlink nesting detected You cannot create a hyperlink here, as either a pare…" at bounding box center [329, 182] width 659 height 365
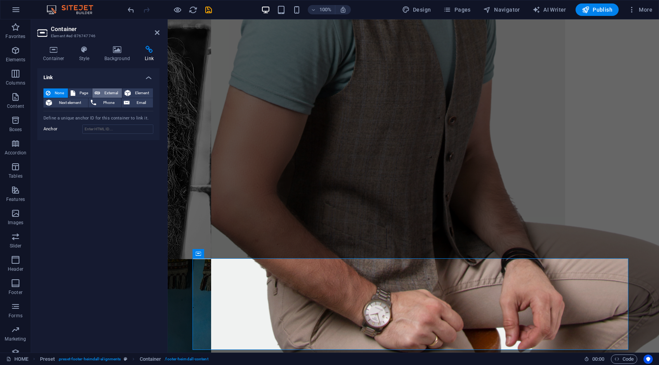
click at [111, 92] on span "External" at bounding box center [111, 93] width 17 height 9
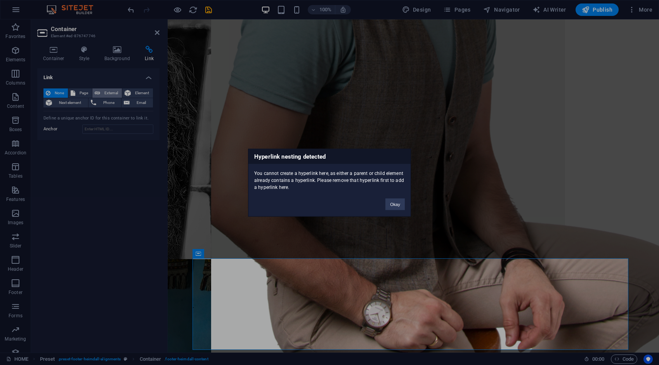
click at [111, 92] on div "Hyperlink nesting detected You cannot create a hyperlink here, as either a pare…" at bounding box center [329, 182] width 659 height 365
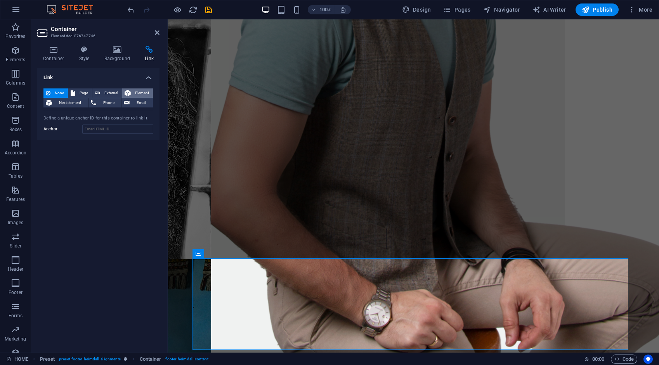
click at [141, 93] on span "Element" at bounding box center [141, 93] width 17 height 9
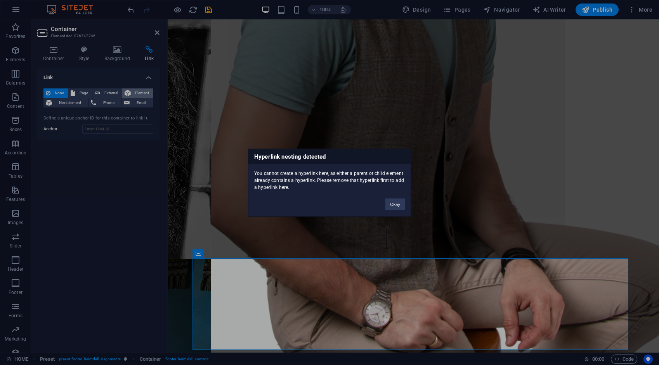
click at [141, 93] on div "Hyperlink nesting detected You cannot create a hyperlink here, as either a pare…" at bounding box center [329, 182] width 659 height 365
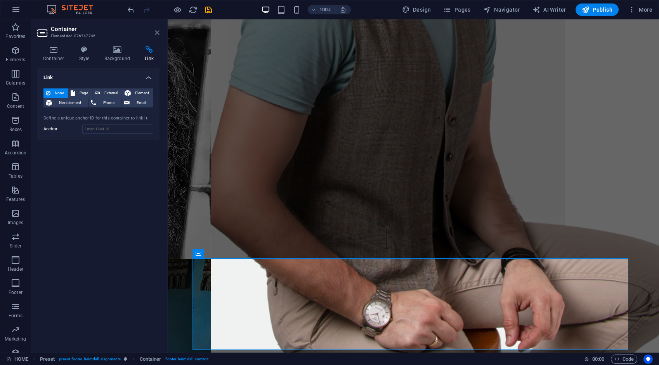
click at [159, 34] on icon at bounding box center [157, 33] width 5 height 6
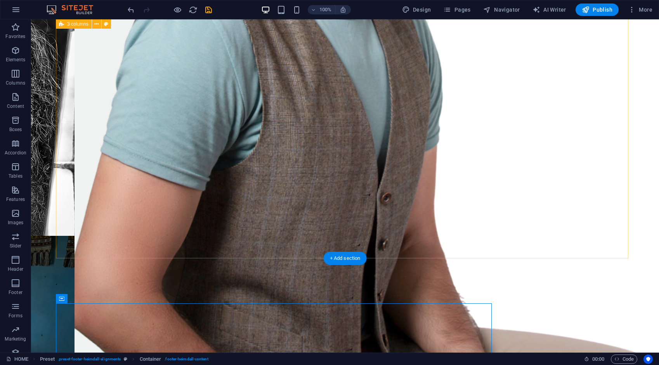
scroll to position [1081, 0]
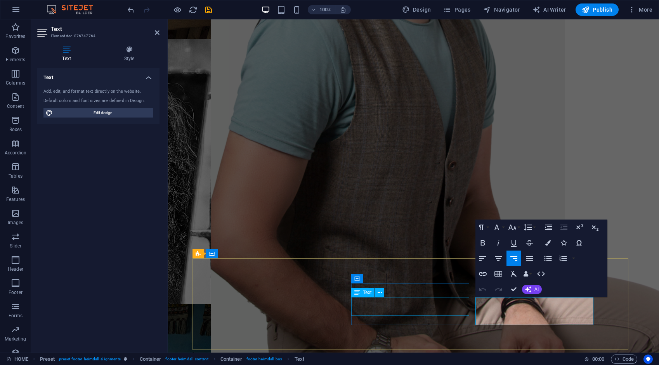
scroll to position [1126, 0]
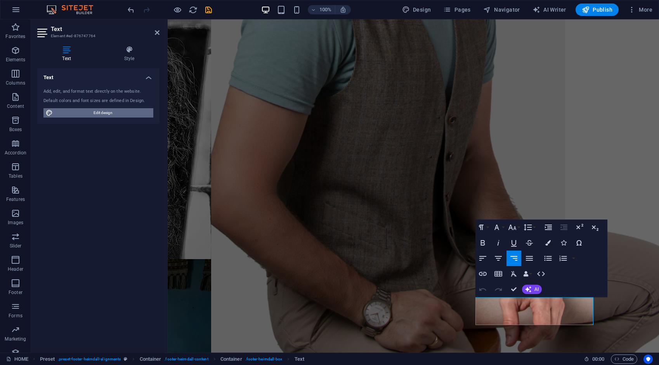
click at [99, 113] on span "Edit design" at bounding box center [103, 112] width 96 height 9
select select "px"
select select "300"
select select "px"
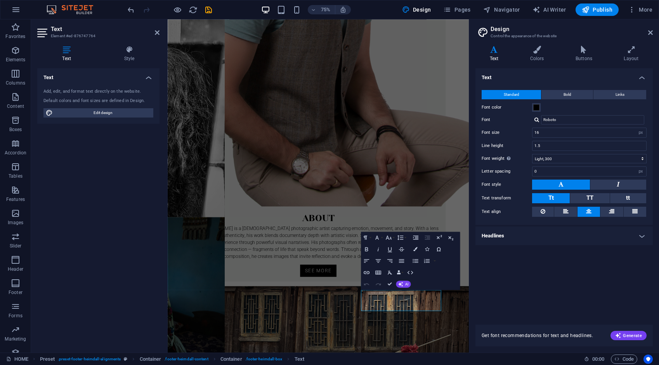
scroll to position [1070, 0]
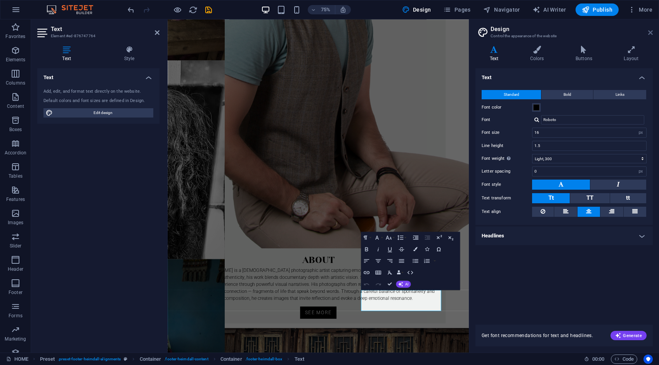
click at [651, 35] on icon at bounding box center [650, 33] width 5 height 6
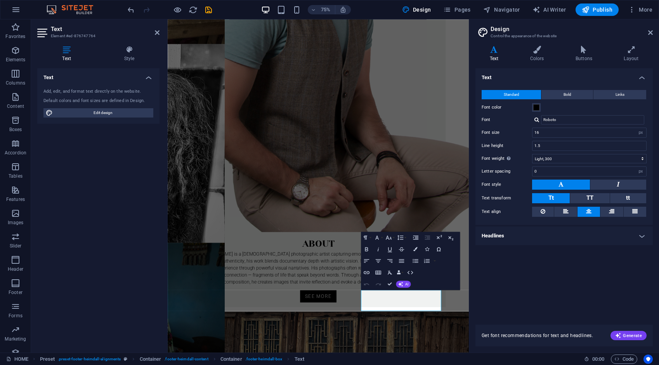
scroll to position [1126, 0]
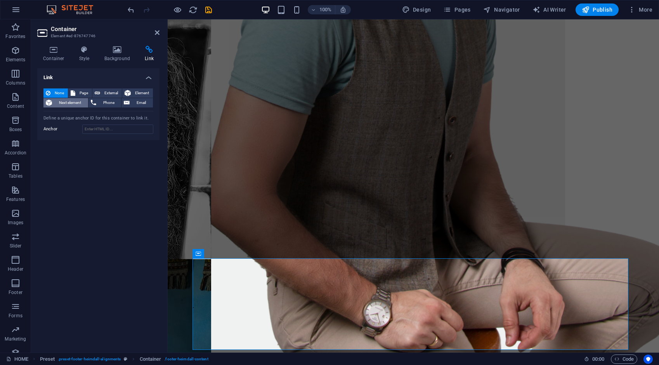
click at [68, 104] on span "Next element" at bounding box center [69, 102] width 31 height 9
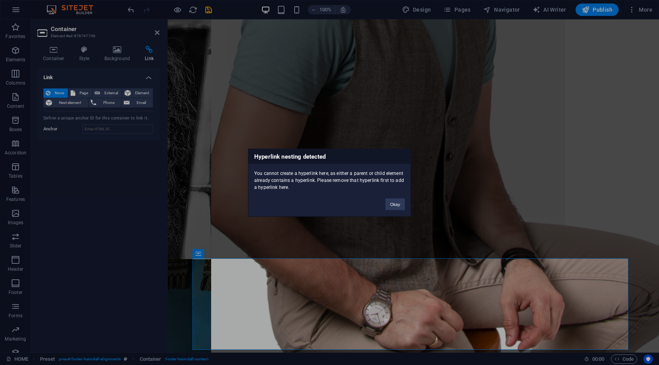
click at [67, 205] on div "Hyperlink nesting detected You cannot create a hyperlink here, as either a pare…" at bounding box center [329, 182] width 659 height 365
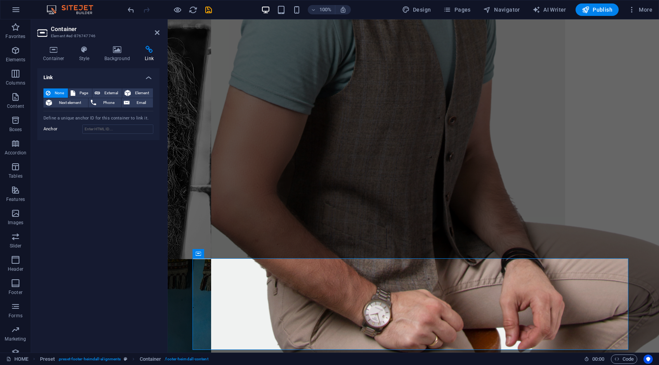
click at [59, 54] on h4 "Container" at bounding box center [55, 54] width 36 height 16
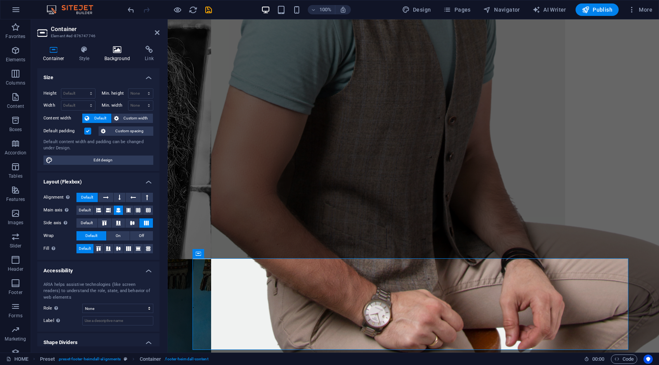
click at [112, 52] on icon at bounding box center [118, 50] width 38 height 8
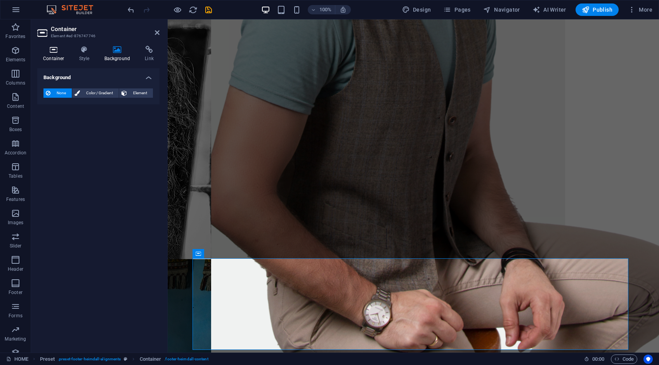
click at [59, 55] on h4 "Container" at bounding box center [55, 54] width 36 height 16
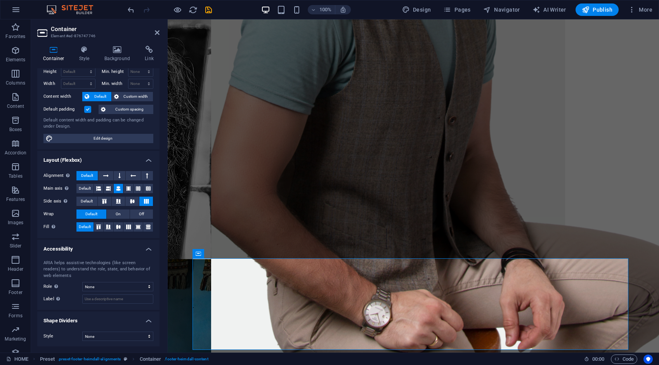
scroll to position [0, 0]
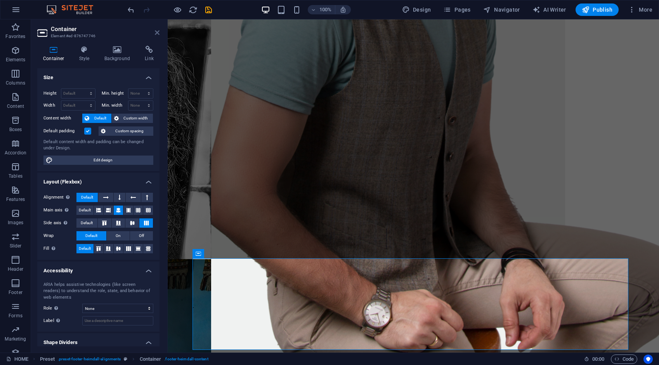
click at [158, 32] on icon at bounding box center [157, 33] width 5 height 6
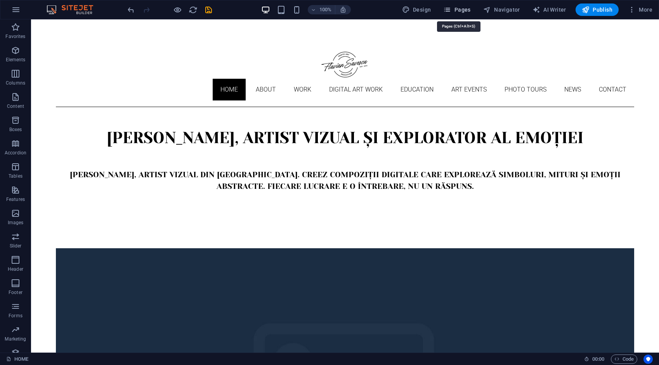
click at [468, 11] on span "Pages" at bounding box center [456, 10] width 27 height 8
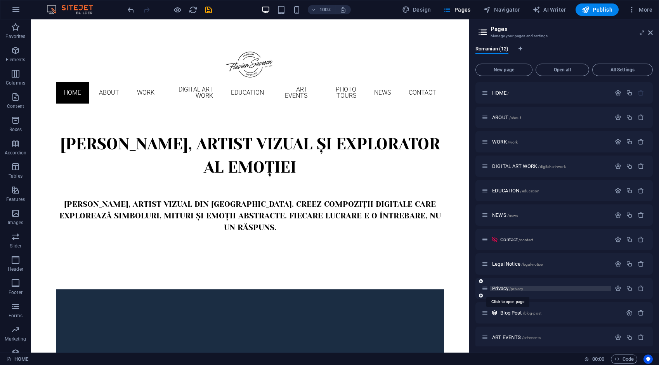
click at [504, 288] on span "Privacy /privacy" at bounding box center [507, 289] width 31 height 6
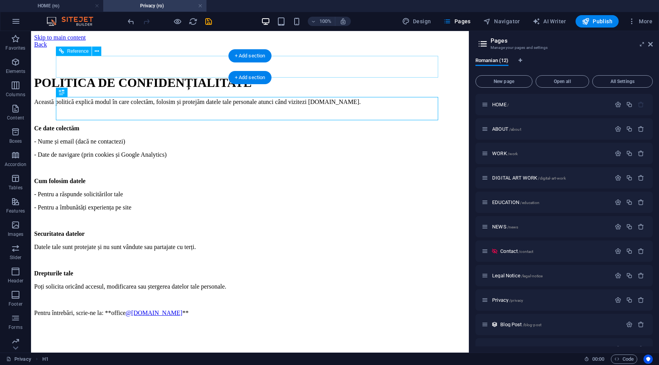
click at [276, 48] on div "Back" at bounding box center [250, 44] width 432 height 7
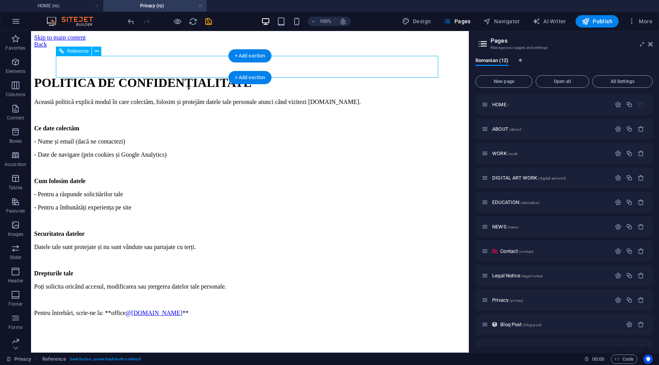
click at [276, 48] on div "Back" at bounding box center [250, 44] width 432 height 7
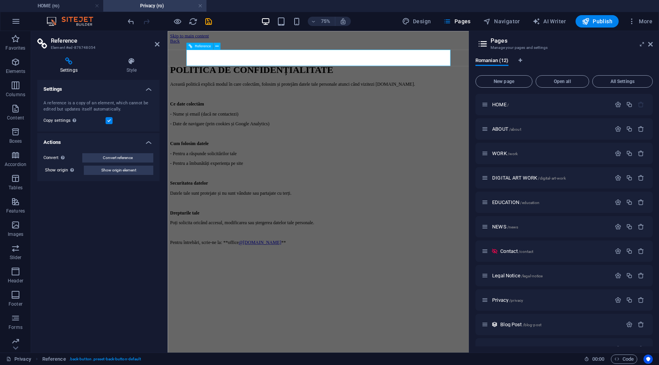
click at [250, 48] on div "Back" at bounding box center [369, 44] width 396 height 7
click at [131, 157] on span "Convert reference" at bounding box center [118, 157] width 30 height 9
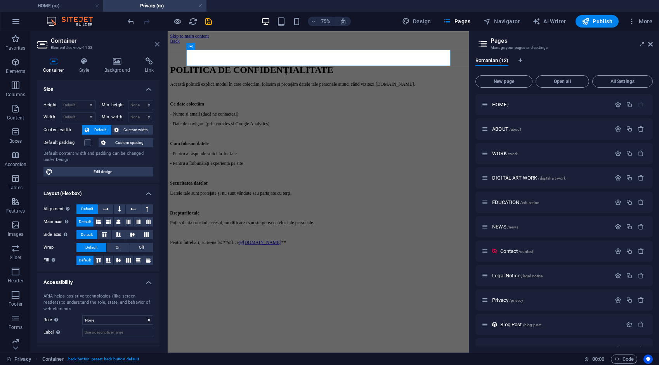
click at [158, 43] on icon at bounding box center [157, 44] width 5 height 6
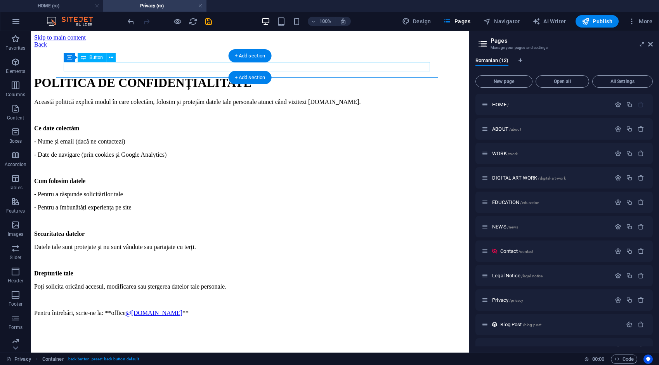
click at [157, 48] on div "Back" at bounding box center [250, 44] width 432 height 7
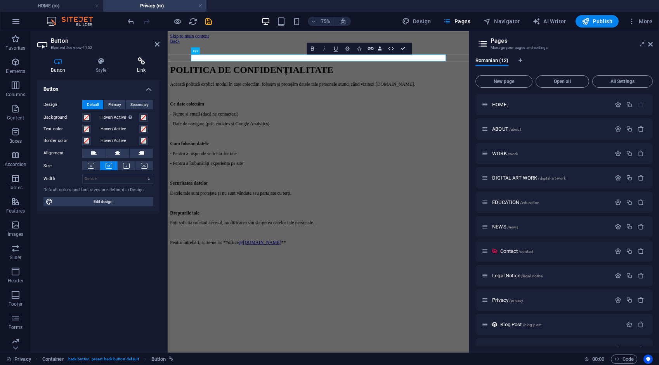
click at [141, 65] on icon at bounding box center [141, 61] width 36 height 8
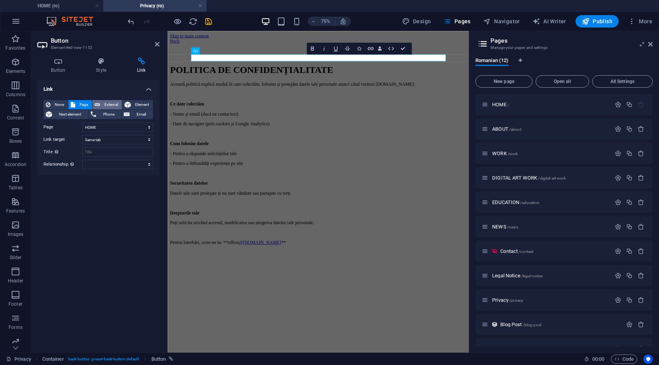
click at [115, 102] on span "External" at bounding box center [111, 104] width 17 height 9
select select "blank"
click at [139, 104] on span "Element" at bounding box center [141, 104] width 17 height 9
click at [87, 103] on span "Page" at bounding box center [84, 104] width 12 height 9
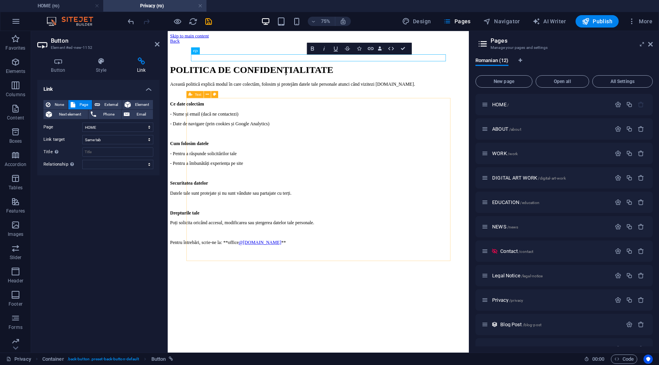
click at [197, 281] on div "Această politică explică modul în care colectăm, folosim și protejăm datele tal…" at bounding box center [369, 208] width 396 height 218
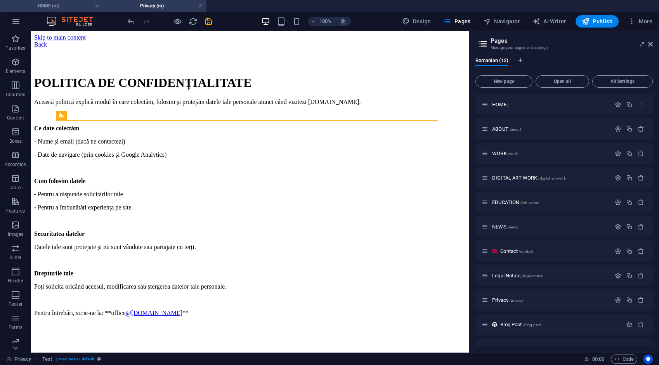
click at [70, 6] on h4 "HOME (ro)" at bounding box center [51, 6] width 103 height 9
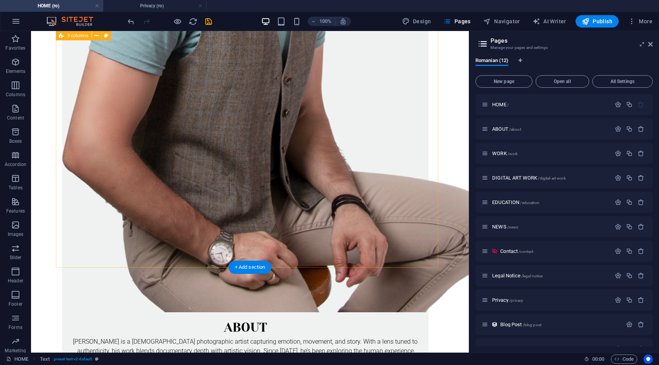
scroll to position [1166, 0]
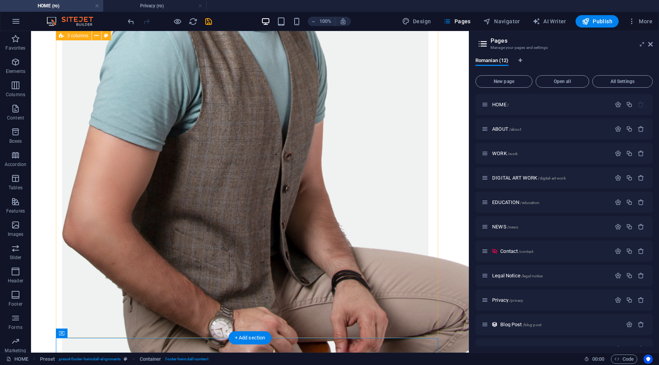
scroll to position [1166, 0]
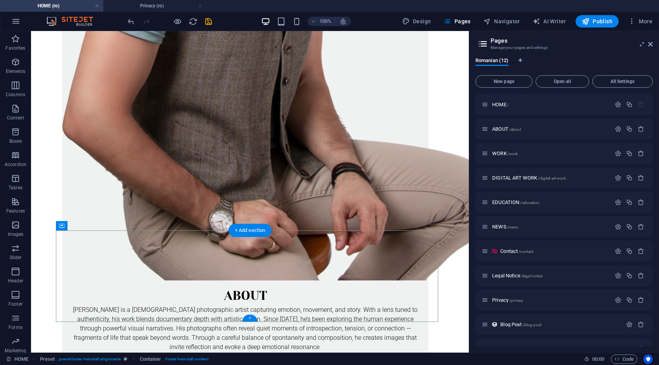
click at [252, 319] on div "+" at bounding box center [249, 318] width 15 height 7
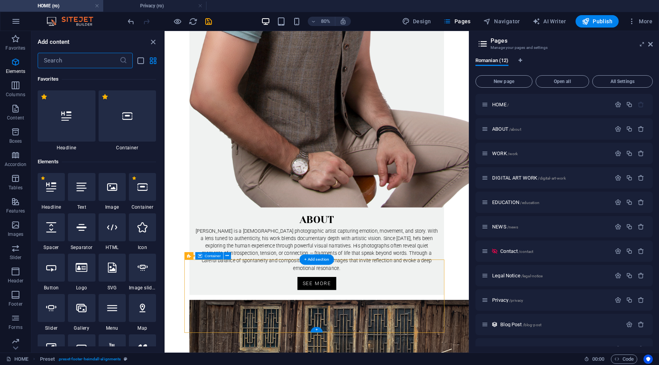
scroll to position [1359, 0]
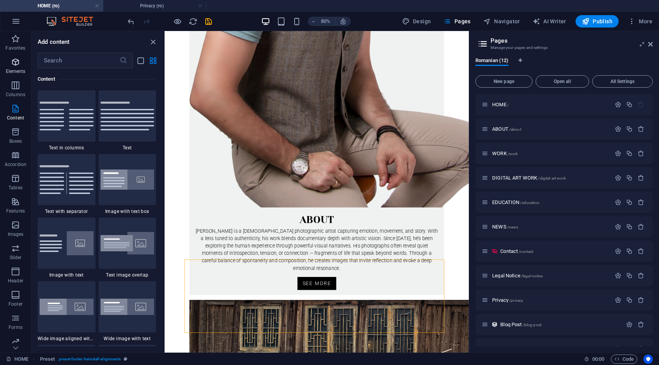
click at [16, 64] on icon "button" at bounding box center [15, 61] width 9 height 9
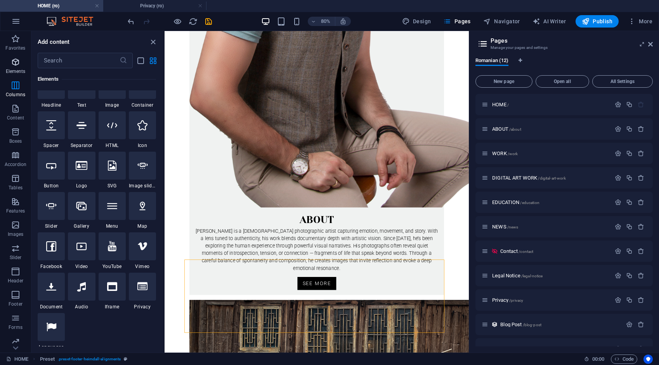
scroll to position [83, 0]
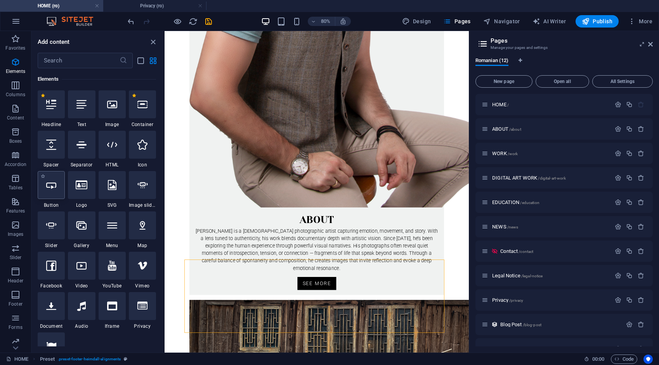
click at [57, 193] on div at bounding box center [51, 185] width 27 height 28
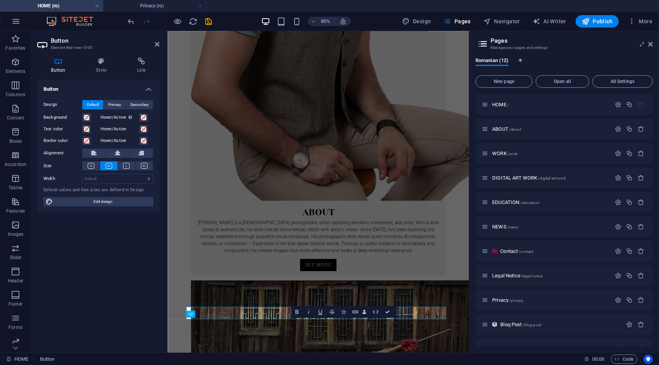
scroll to position [1102, 0]
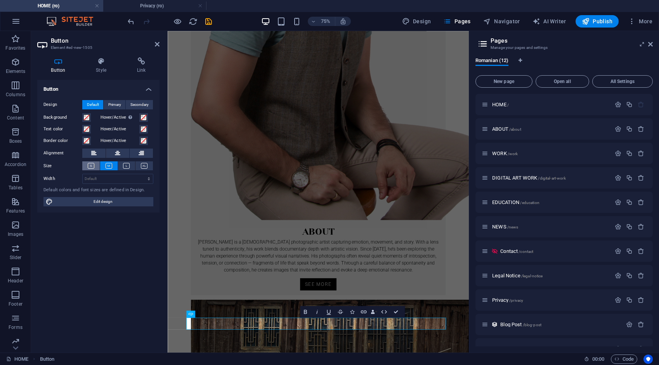
click at [93, 166] on icon at bounding box center [91, 166] width 7 height 6
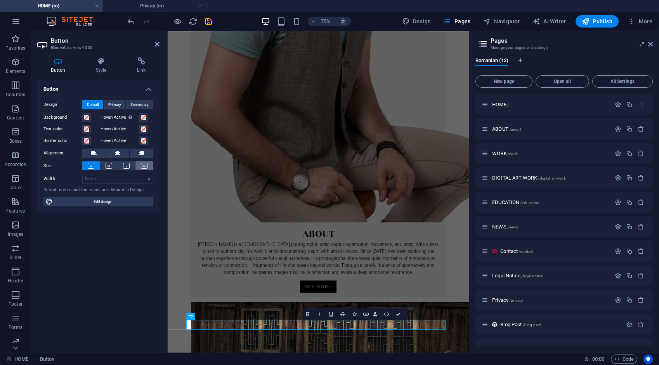
click at [147, 167] on icon at bounding box center [144, 166] width 7 height 6
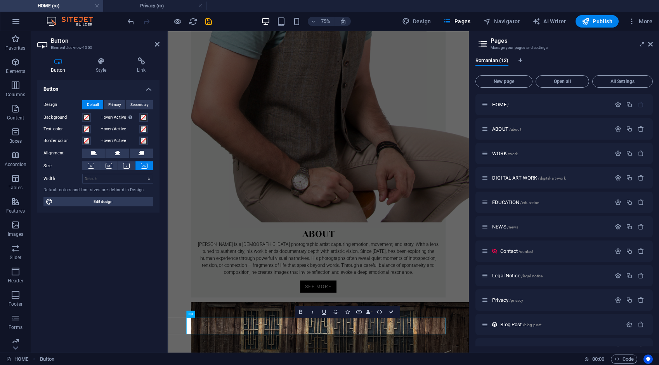
scroll to position [1102, 0]
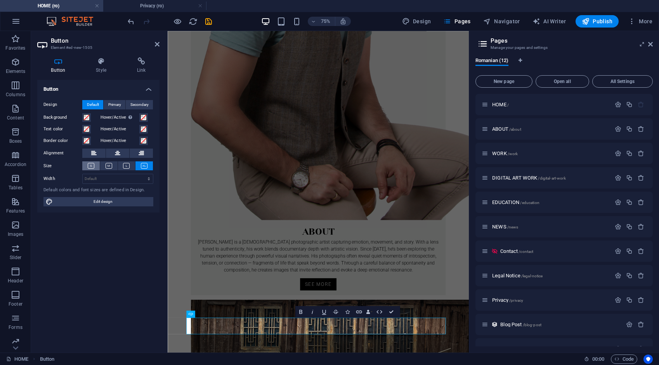
click at [91, 167] on icon at bounding box center [91, 166] width 7 height 6
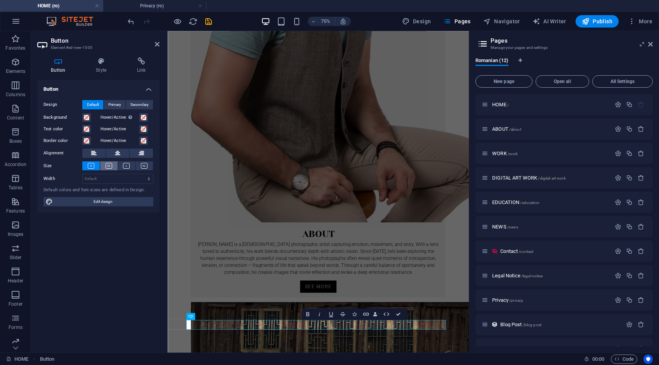
click at [109, 166] on icon at bounding box center [109, 166] width 7 height 6
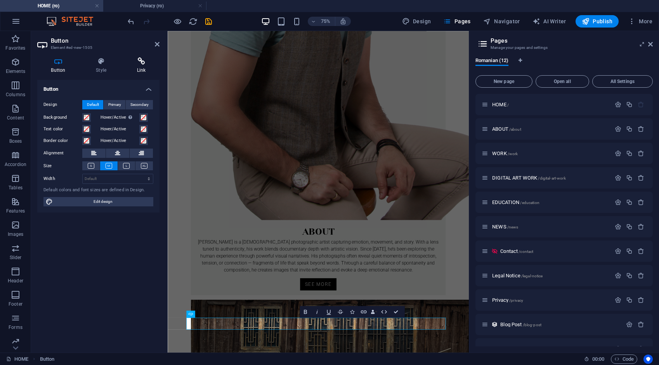
click at [143, 64] on icon at bounding box center [141, 61] width 36 height 8
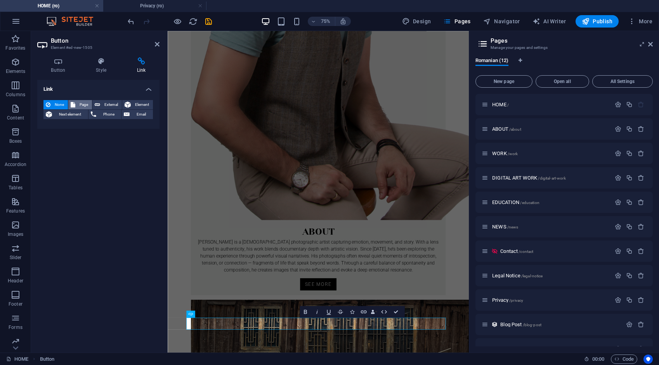
click at [83, 105] on span "Page" at bounding box center [84, 104] width 12 height 9
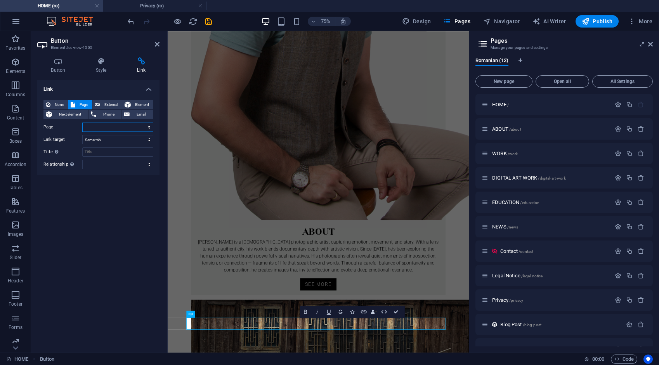
click at [106, 127] on select "HOME ABOUT WORK DIGITAL ART WORK EDUCATION NEWS Contact Legal Notice Privacy AR…" at bounding box center [117, 127] width 71 height 9
select select "8"
click at [82, 123] on select "HOME ABOUT WORK DIGITAL ART WORK EDUCATION NEWS Contact Legal Notice Privacy AR…" at bounding box center [117, 127] width 71 height 9
click at [116, 102] on span "External" at bounding box center [111, 104] width 17 height 9
select select "blank"
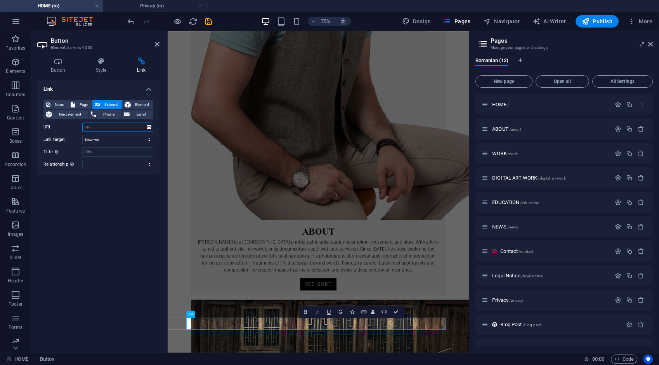
paste input "/privacy"
type input "/privacy"
click at [208, 20] on icon "save" at bounding box center [208, 21] width 9 height 9
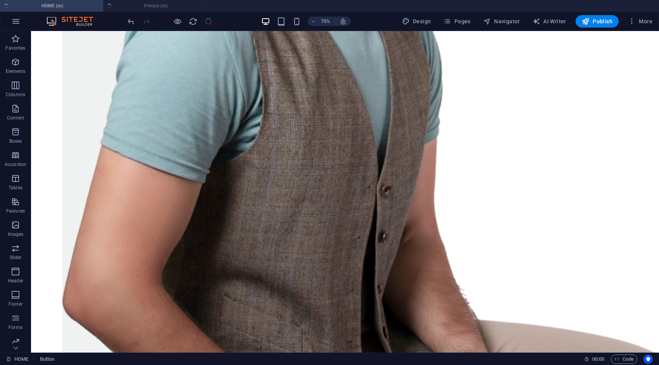
scroll to position [1131, 0]
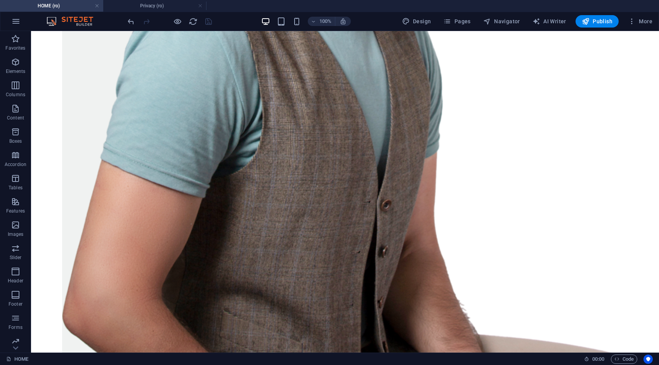
click at [201, 6] on link at bounding box center [200, 5] width 5 height 7
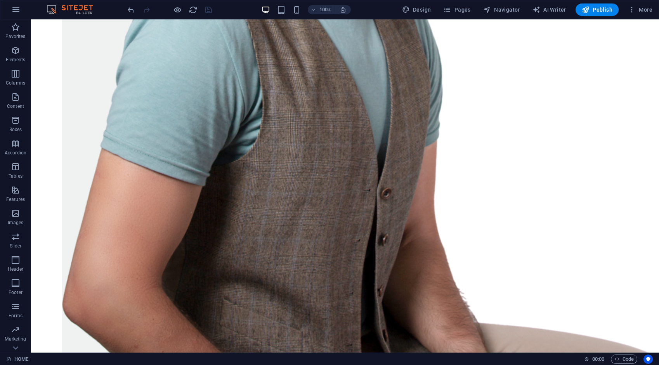
scroll to position [1119, 0]
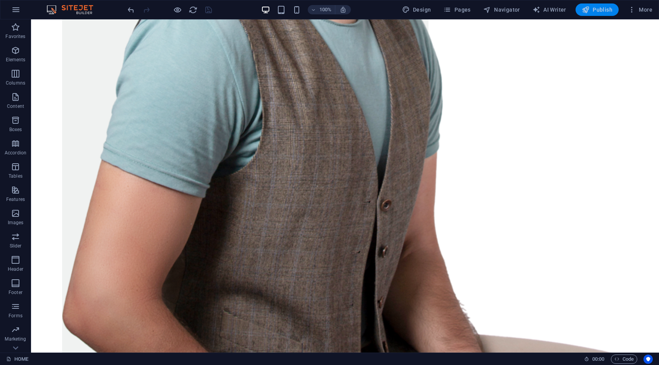
click at [596, 8] on span "Publish" at bounding box center [597, 10] width 31 height 8
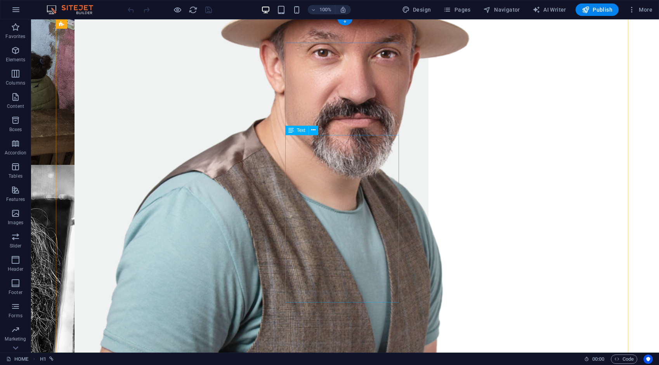
scroll to position [1119, 0]
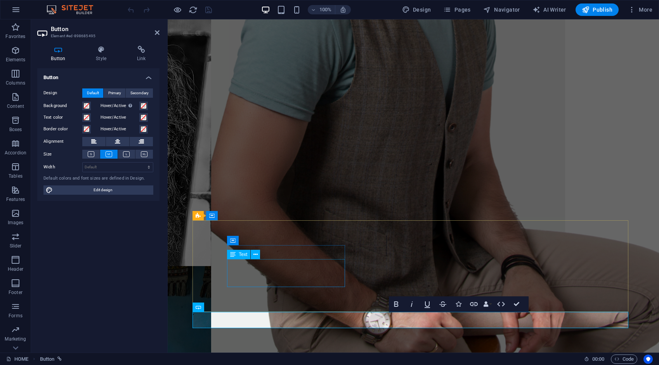
scroll to position [1164, 0]
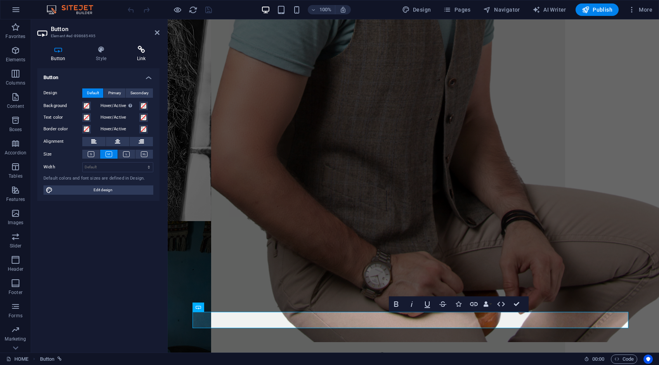
click at [138, 52] on icon at bounding box center [141, 50] width 36 height 8
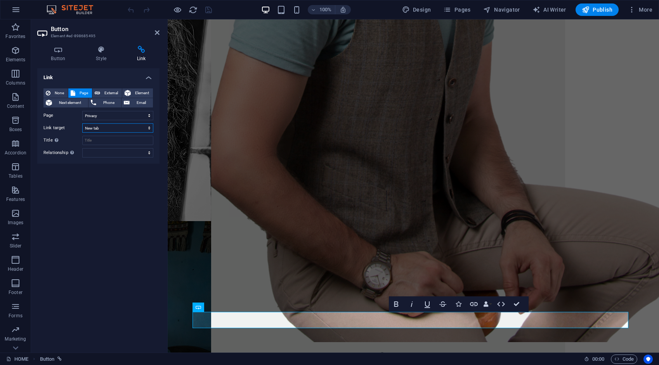
click at [111, 127] on select "New tab Same tab Overlay" at bounding box center [117, 127] width 71 height 9
click at [82, 123] on select "New tab Same tab Overlay" at bounding box center [117, 127] width 71 height 9
click at [108, 94] on span "External" at bounding box center [111, 93] width 17 height 9
select select "blank"
click at [163, 201] on div "Button Style Link Button Design Default Primary Secondary Background Hover/Acti…" at bounding box center [98, 196] width 135 height 313
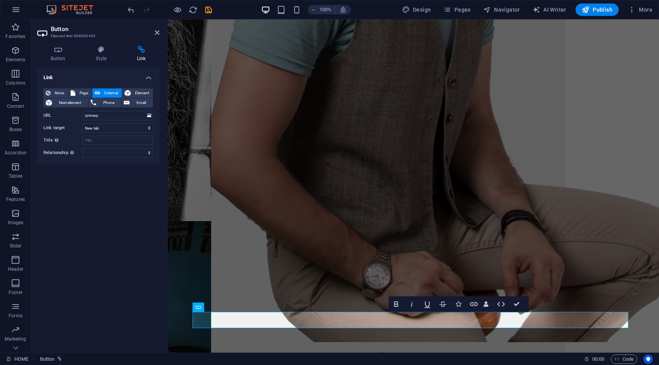
click at [163, 201] on div "Button Style Link Button Design Default Primary Secondary Background Hover/Acti…" at bounding box center [98, 196] width 135 height 313
click at [206, 9] on icon "save" at bounding box center [208, 9] width 9 height 9
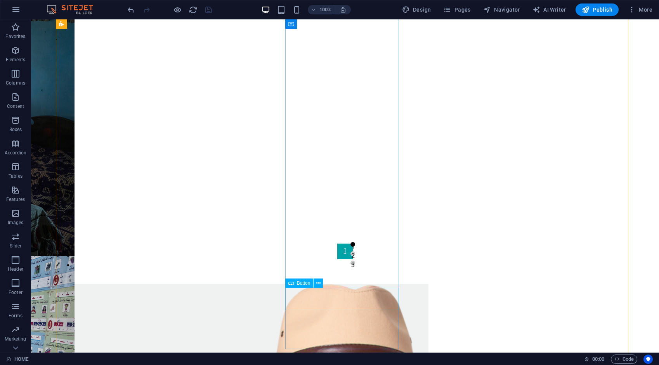
scroll to position [342, 0]
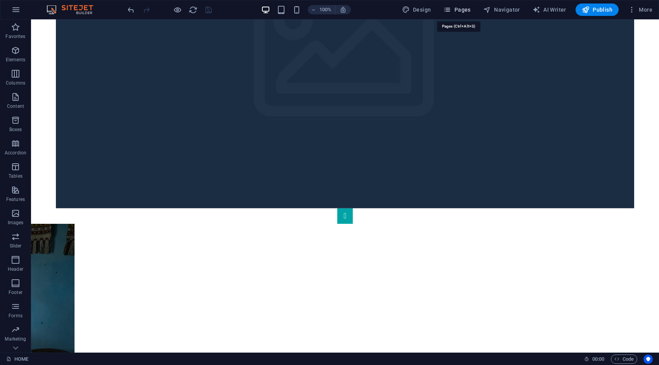
click at [468, 10] on span "Pages" at bounding box center [456, 10] width 27 height 8
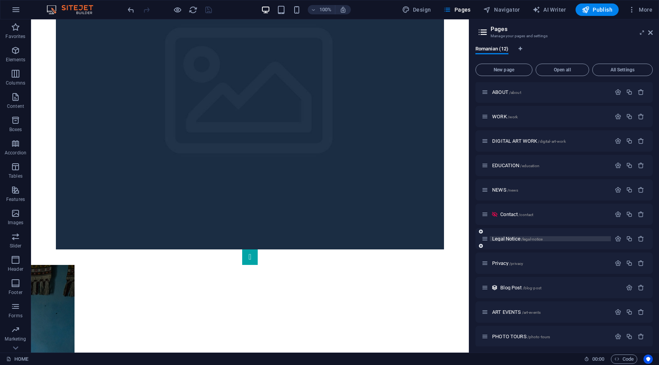
scroll to position [29, 0]
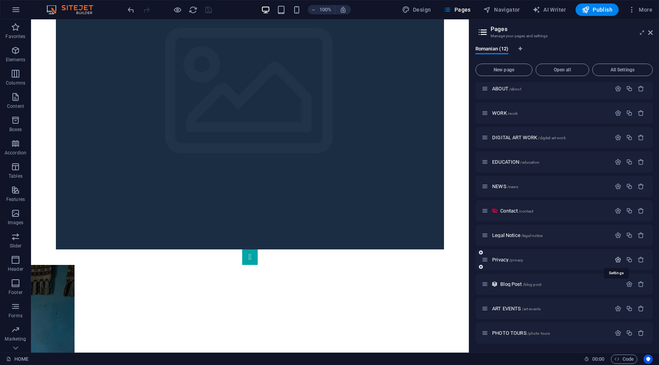
click at [618, 259] on icon "button" at bounding box center [618, 260] width 7 height 7
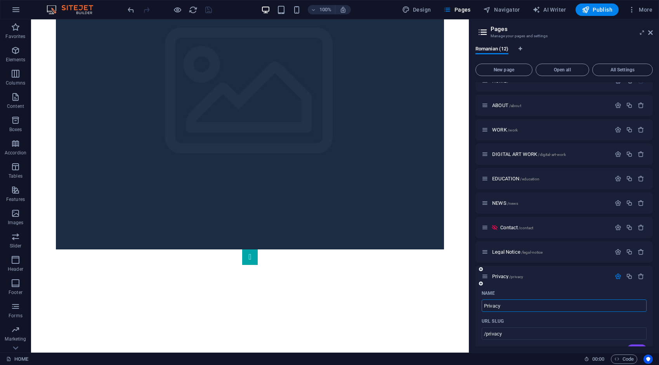
scroll to position [0, 0]
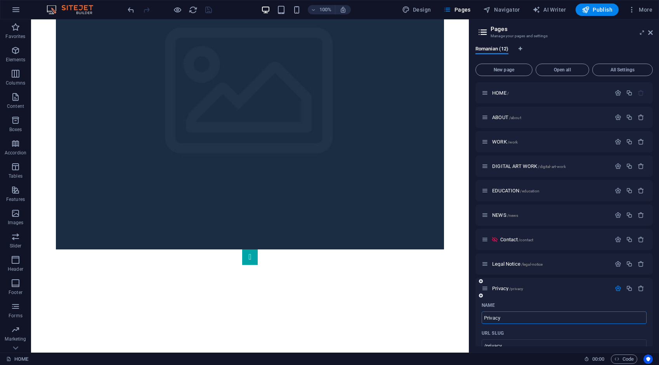
click at [617, 289] on icon "button" at bounding box center [618, 288] width 7 height 7
click at [501, 290] on span "Privacy /privacy" at bounding box center [507, 289] width 31 height 6
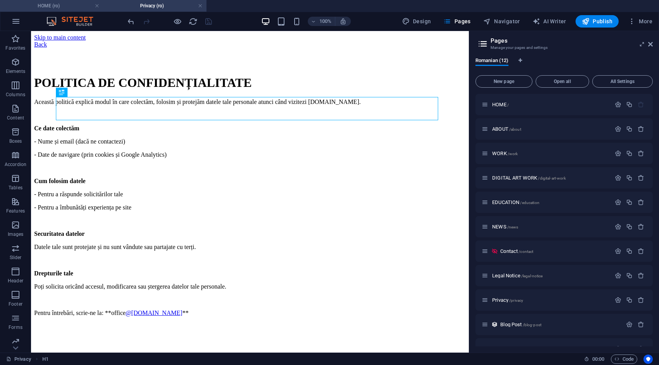
click at [68, 6] on h4 "HOME (ro)" at bounding box center [51, 6] width 103 height 9
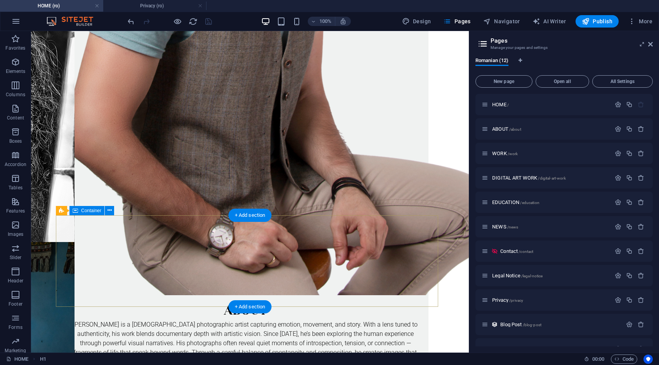
scroll to position [1182, 0]
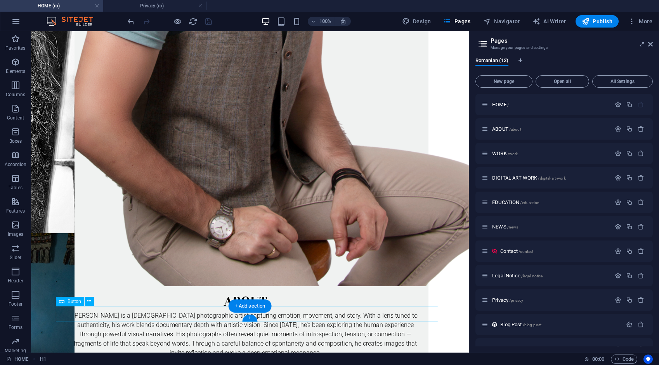
drag, startPoint x: 248, startPoint y: 313, endPoint x: 138, endPoint y: 407, distance: 144.9
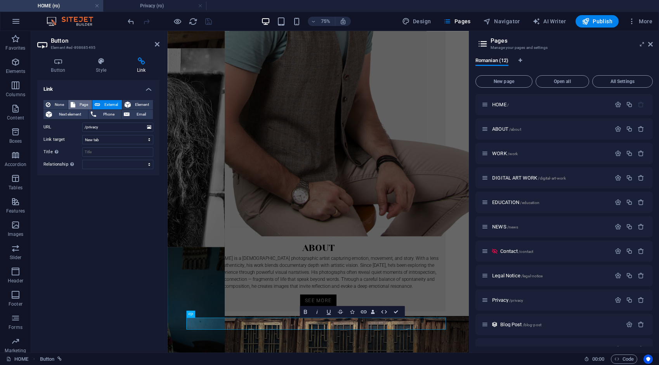
click at [87, 105] on span "Page" at bounding box center [84, 104] width 12 height 9
select select
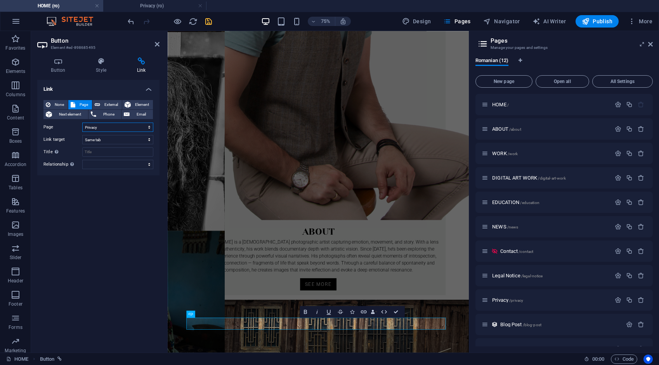
click at [109, 129] on select "HOME ABOUT WORK DIGITAL ART WORK EDUCATION NEWS Contact Legal Notice Privacy AR…" at bounding box center [117, 127] width 71 height 9
select select "0"
click at [82, 123] on select "HOME ABOUT WORK DIGITAL ART WORK EDUCATION NEWS Contact Legal Notice Privacy AR…" at bounding box center [117, 127] width 71 height 9
click at [210, 23] on icon "save" at bounding box center [208, 21] width 9 height 9
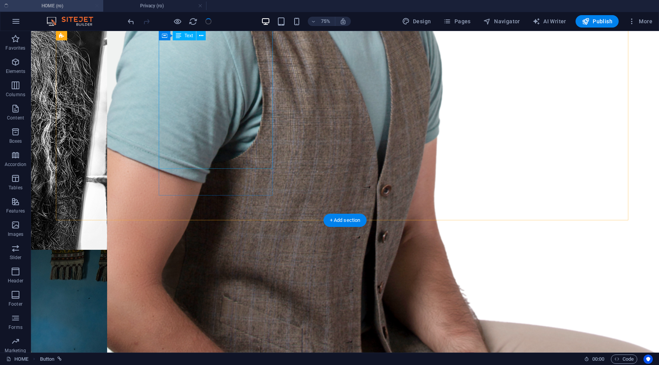
scroll to position [1131, 0]
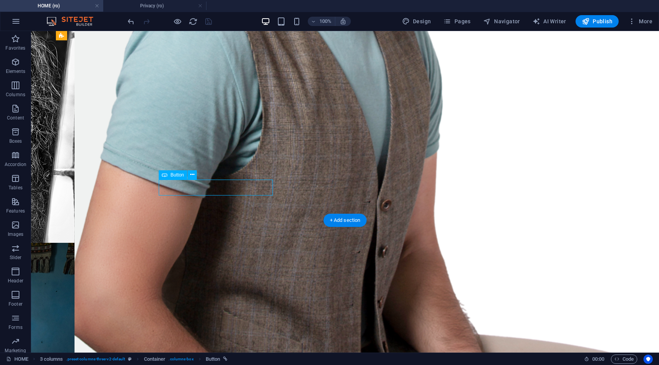
scroll to position [1176, 0]
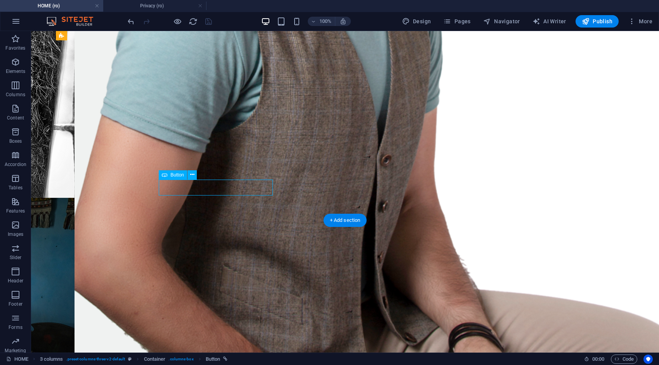
select select "3"
select select
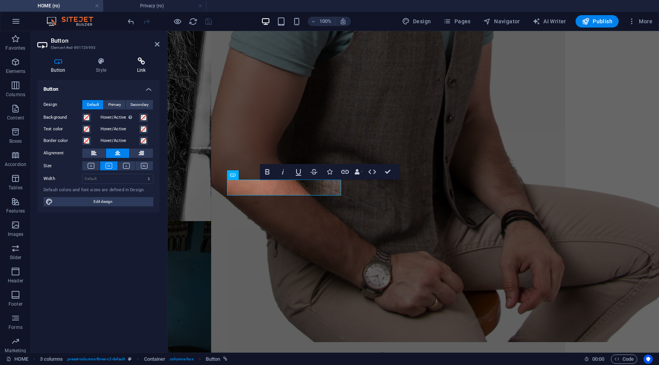
click at [143, 63] on icon at bounding box center [141, 61] width 36 height 8
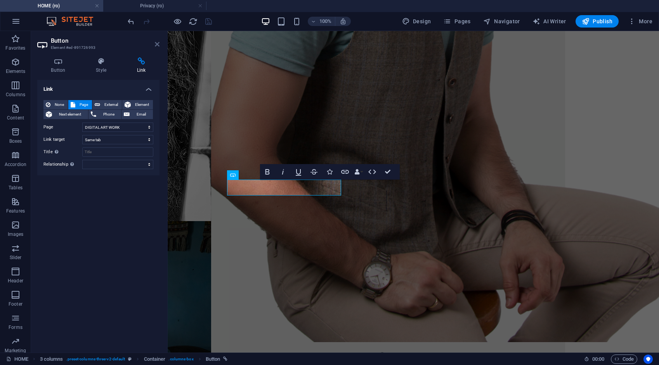
click at [156, 44] on icon at bounding box center [157, 44] width 5 height 6
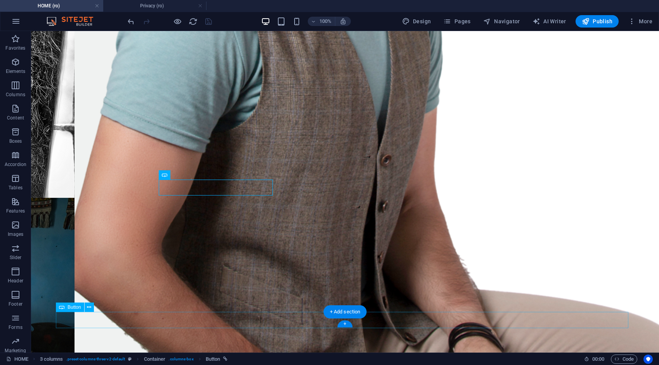
select select
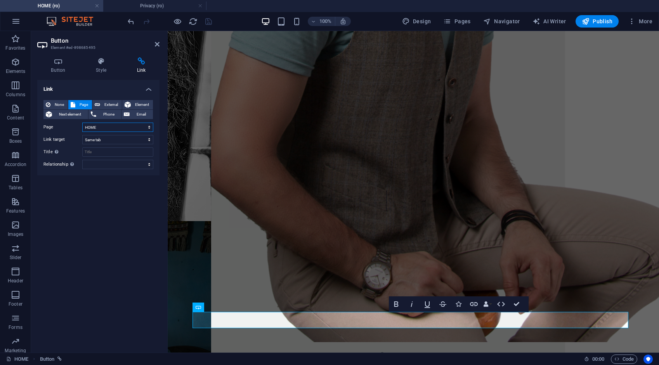
click at [106, 128] on select "HOME ABOUT WORK DIGITAL ART WORK EDUCATION NEWS Contact Legal Notice Privacy AR…" at bounding box center [117, 127] width 71 height 9
select select "8"
click at [82, 123] on select "HOME ABOUT WORK DIGITAL ART WORK EDUCATION NEWS Contact Legal Notice Privacy AR…" at bounding box center [117, 127] width 71 height 9
click at [210, 17] on icon "save" at bounding box center [208, 21] width 9 height 9
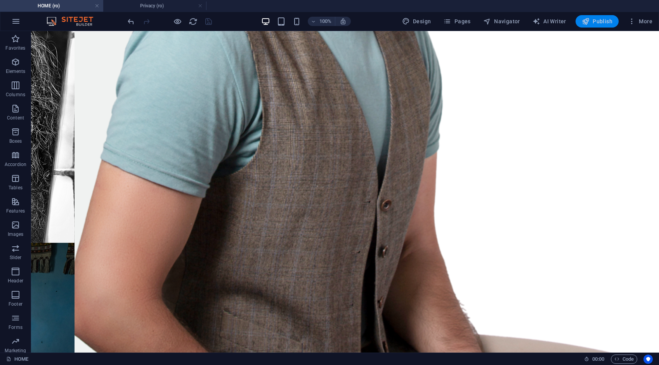
click at [603, 20] on span "Publish" at bounding box center [597, 21] width 31 height 8
